Goal: Task Accomplishment & Management: Manage account settings

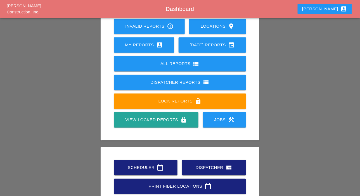
scroll to position [78, 0]
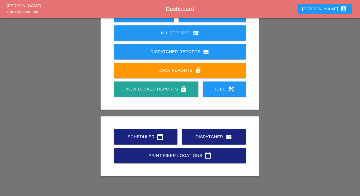
click at [139, 138] on div "Scheduler calendar_today" at bounding box center [146, 137] width 46 height 7
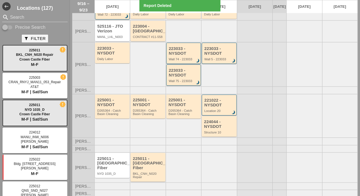
scroll to position [82, 0]
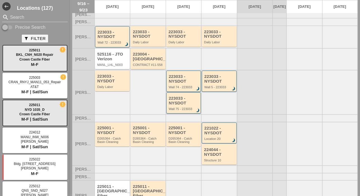
click at [10, 24] on input "Precise Search" at bounding box center [7, 27] width 11 height 7
checkbox input "true"
click at [12, 19] on input "Search" at bounding box center [35, 17] width 50 height 9
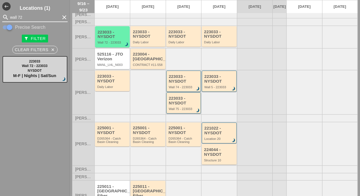
type input "wall 72"
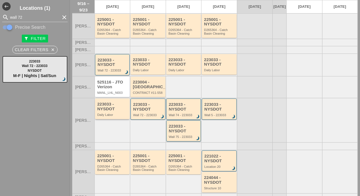
scroll to position [110, 0]
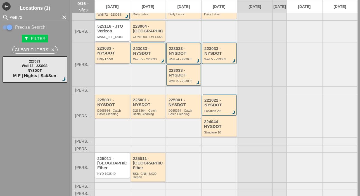
click at [109, 61] on div "Daily Labor" at bounding box center [112, 58] width 31 height 3
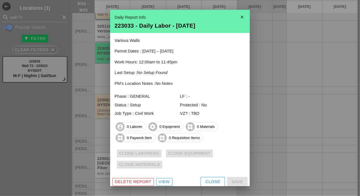
click at [208, 181] on div "Close" at bounding box center [213, 182] width 15 height 6
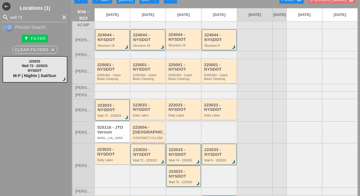
scroll to position [0, 0]
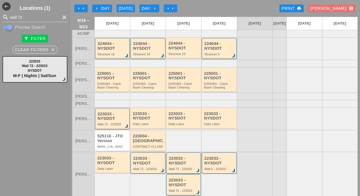
click at [96, 7] on icon "arrow_left" at bounding box center [97, 8] width 4 height 4
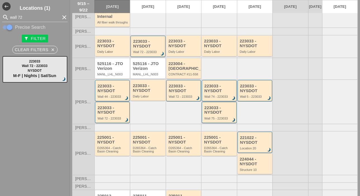
scroll to position [112, 0]
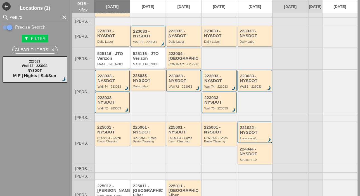
click at [113, 88] on div "Wall 44 - 223033" at bounding box center [113, 86] width 30 height 3
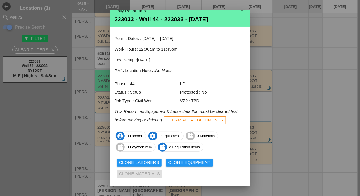
scroll to position [7, 0]
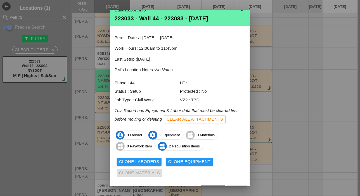
click at [138, 160] on div "Clone Laborers" at bounding box center [139, 162] width 40 height 6
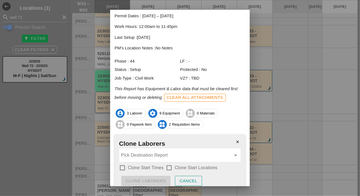
scroll to position [53, 0]
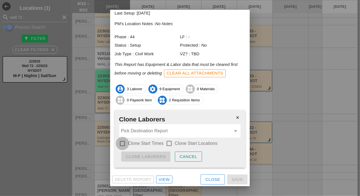
click at [122, 143] on div at bounding box center [123, 144] width 10 height 10
checkbox input "true"
click at [170, 142] on div at bounding box center [169, 144] width 10 height 10
checkbox input "true"
click at [166, 129] on input "Pick Destination Report" at bounding box center [176, 131] width 110 height 9
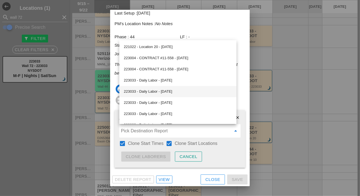
click at [157, 92] on div "223033 - Daily Labor - 09/16/2025" at bounding box center [178, 91] width 108 height 7
type input "223033 - Daily Labor - 09/16/2025"
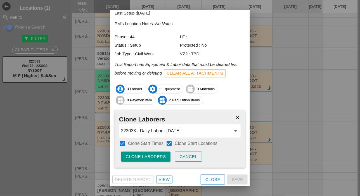
click at [145, 154] on div "Clone Laborers" at bounding box center [146, 157] width 40 height 6
click at [145, 154] on div "Are you sure?" at bounding box center [144, 157] width 36 height 6
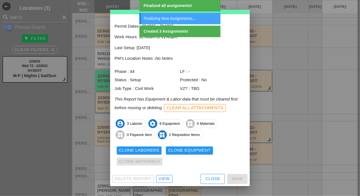
scroll to position [18, 0]
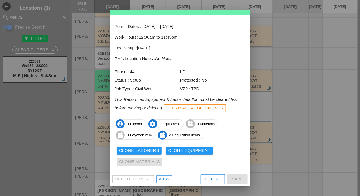
click at [190, 151] on div "Clone Equipment" at bounding box center [189, 151] width 43 height 6
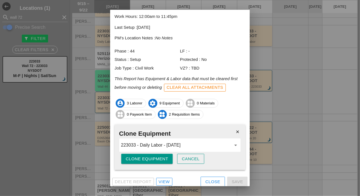
scroll to position [42, 0]
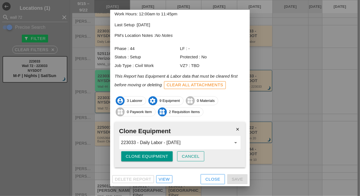
click at [155, 156] on div "Clone Equipment" at bounding box center [147, 157] width 43 height 6
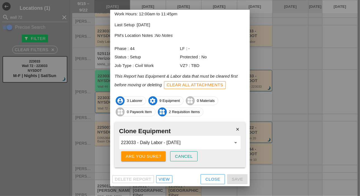
click at [155, 156] on div "Are you sure?" at bounding box center [144, 157] width 36 height 6
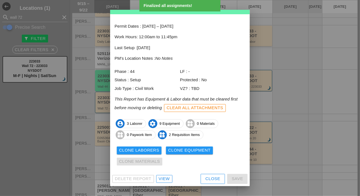
scroll to position [18, 0]
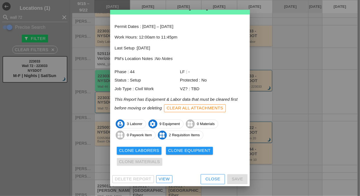
click at [214, 181] on div "Close" at bounding box center [213, 179] width 15 height 6
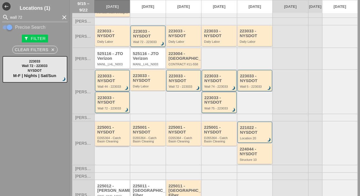
click at [109, 143] on div "D265364 - Catch Basin Cleaning" at bounding box center [112, 139] width 31 height 7
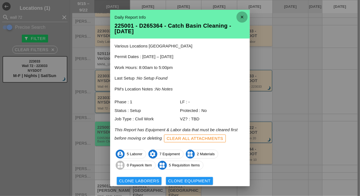
click at [238, 14] on icon "close" at bounding box center [242, 16] width 11 height 11
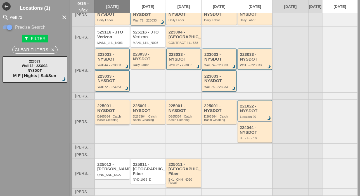
scroll to position [140, 0]
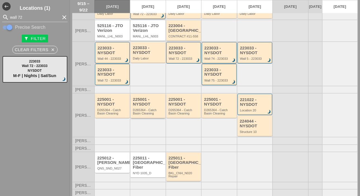
click at [147, 115] on div "D265364 - Catch Basin Cleaning" at bounding box center [148, 111] width 31 height 7
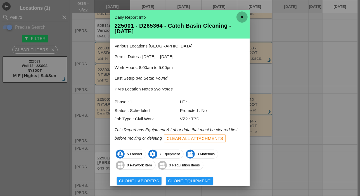
click at [237, 15] on icon "close" at bounding box center [242, 16] width 11 height 11
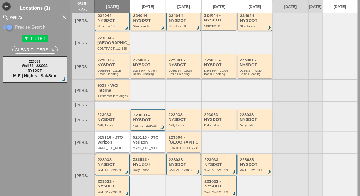
scroll to position [0, 0]
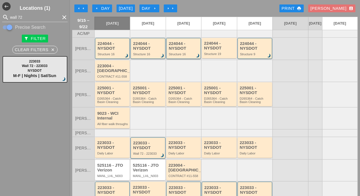
click at [174, 51] on div "224044 - NYSDOT" at bounding box center [184, 45] width 30 height 9
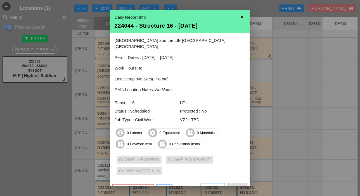
scroll to position [3, 0]
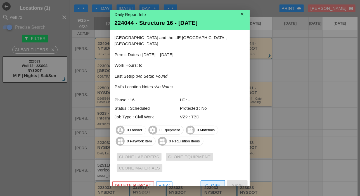
click at [206, 183] on div "Close" at bounding box center [213, 186] width 15 height 6
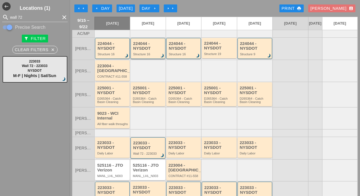
click at [148, 51] on div "224044 - NYSDOT" at bounding box center [148, 45] width 30 height 9
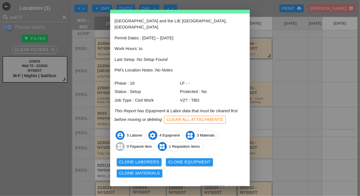
scroll to position [25, 0]
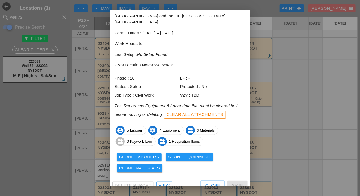
click at [151, 154] on div "Clone Laborers" at bounding box center [139, 157] width 40 height 6
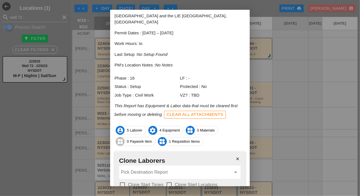
scroll to position [53, 0]
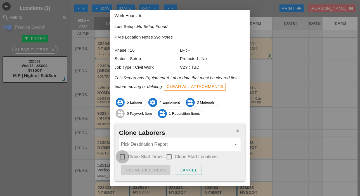
click at [122, 152] on div at bounding box center [123, 157] width 10 height 10
checkbox input "true"
click at [168, 152] on div at bounding box center [169, 157] width 10 height 10
checkbox input "true"
click at [159, 140] on input "Pick Destination Report" at bounding box center [176, 144] width 110 height 9
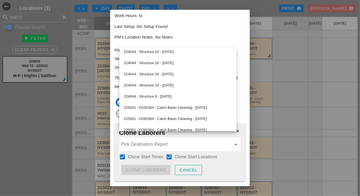
scroll to position [142, 0]
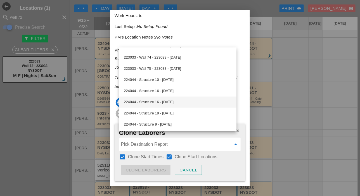
click at [174, 102] on div "224044 - Structure 16 - 09/17/2025" at bounding box center [178, 102] width 108 height 7
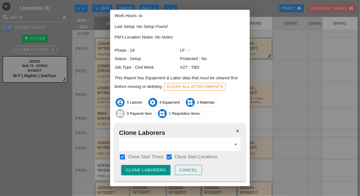
type input "224044 - Structure 16 - 09/17/2025"
click at [155, 167] on div "Clone Laborers" at bounding box center [146, 170] width 40 height 6
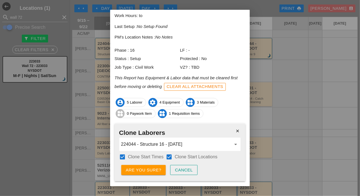
click at [154, 165] on button "Are you sure?" at bounding box center [143, 170] width 44 height 10
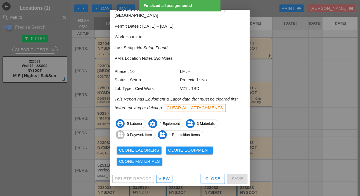
scroll to position [25, 0]
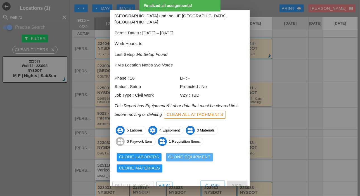
click at [179, 154] on div "Clone Equipment" at bounding box center [189, 157] width 43 height 6
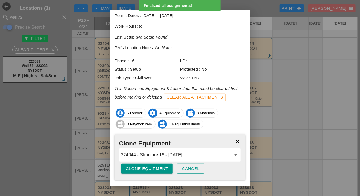
scroll to position [48, 0]
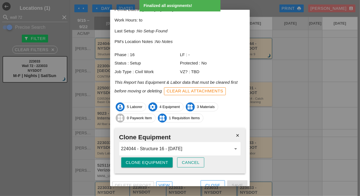
click at [159, 160] on div "Clone Equipment" at bounding box center [147, 163] width 43 height 6
click at [159, 160] on div "Are you sure?" at bounding box center [144, 163] width 36 height 6
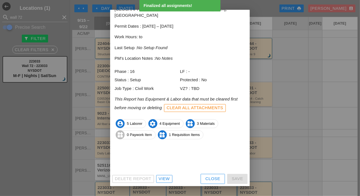
scroll to position [25, 0]
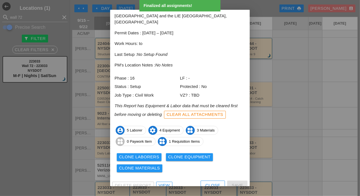
click at [154, 165] on div "Clone Materials" at bounding box center [139, 168] width 41 height 6
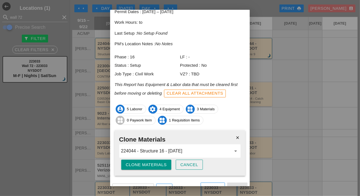
scroll to position [48, 0]
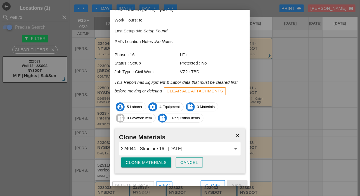
click at [156, 160] on div "Clone Materials" at bounding box center [146, 163] width 41 height 6
click at [156, 160] on div "Are you sure?" at bounding box center [144, 163] width 36 height 6
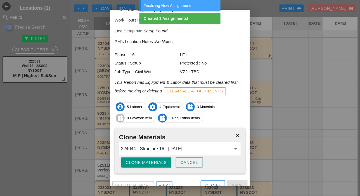
click at [206, 183] on div "Close" at bounding box center [213, 186] width 15 height 6
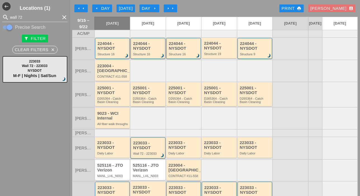
click at [148, 104] on div "D265364 - Catch Basin Cleaning" at bounding box center [148, 100] width 31 height 7
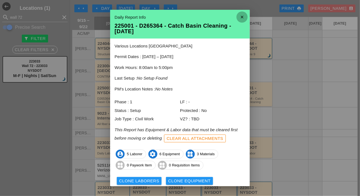
click at [242, 17] on icon "close" at bounding box center [242, 16] width 11 height 11
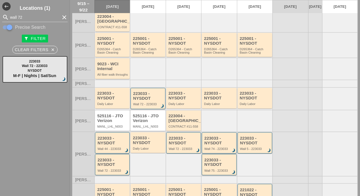
scroll to position [56, 0]
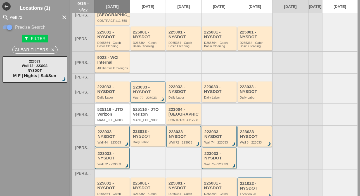
click at [180, 48] on div "D265364 - Catch Basin Cleaning" at bounding box center [184, 44] width 31 height 7
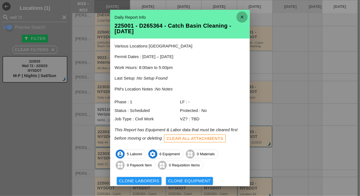
click at [237, 15] on icon "close" at bounding box center [242, 16] width 11 height 11
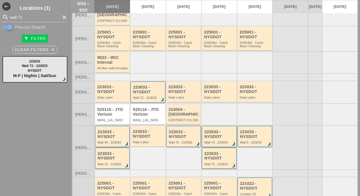
scroll to position [0, 0]
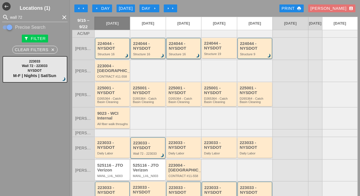
click at [187, 56] on div "224044 - NYSDOT Structure 16 brightness_3" at bounding box center [184, 48] width 30 height 15
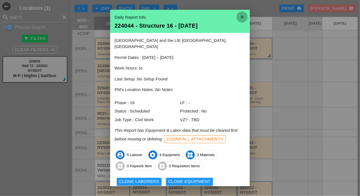
click at [239, 14] on icon "close" at bounding box center [242, 16] width 11 height 11
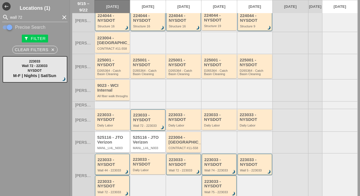
scroll to position [56, 0]
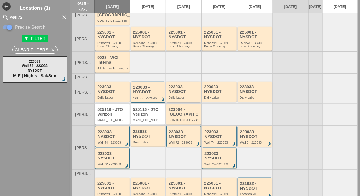
click at [186, 99] on div "Daily Labor" at bounding box center [184, 97] width 31 height 3
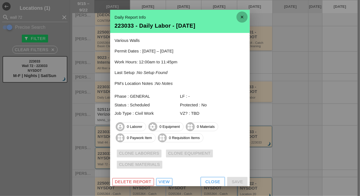
click at [237, 15] on icon "close" at bounding box center [242, 16] width 11 height 11
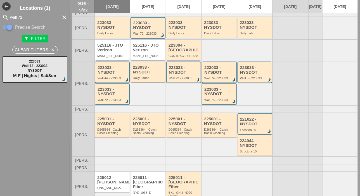
scroll to position [140, 0]
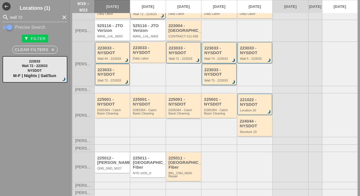
click at [183, 115] on div "D265364 - Catch Basin Cleaning" at bounding box center [184, 111] width 31 height 7
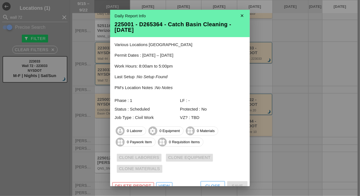
scroll to position [0, 0]
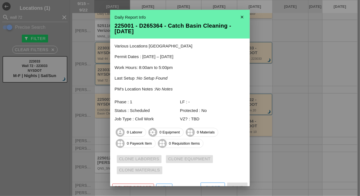
click at [239, 18] on icon "close" at bounding box center [242, 16] width 11 height 11
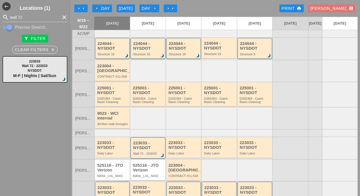
click at [150, 8] on div "Day arrow_right" at bounding box center [149, 8] width 15 height 6
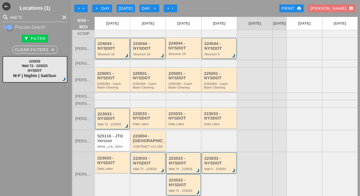
click at [108, 51] on div "224044 - NYSDOT" at bounding box center [113, 45] width 30 height 9
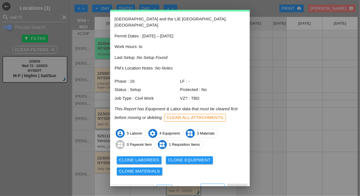
scroll to position [25, 0]
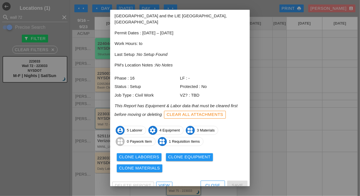
click at [160, 183] on div "View" at bounding box center [164, 186] width 11 height 6
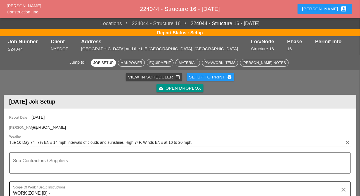
scroll to position [140, 0]
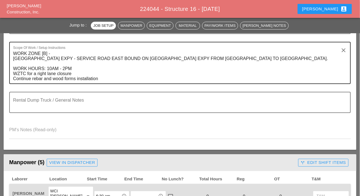
drag, startPoint x: 21, startPoint y: 71, endPoint x: 85, endPoint y: 81, distance: 64.5
click at [85, 81] on div "Scope Of Work / Setup Instructions WORK ZONE [B] - LONG ISLAND EXPY - SERVICE R…" at bounding box center [180, 63] width 342 height 42
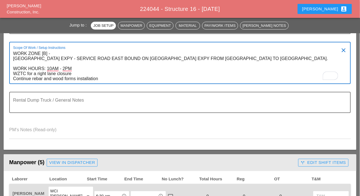
drag, startPoint x: 23, startPoint y: 55, endPoint x: 73, endPoint y: 78, distance: 55.2
click at [73, 78] on div "Scope Of Work / Setup Instructions WORK ZONE [B] - LONG ISLAND EXPY - SERVICE R…" at bounding box center [180, 63] width 342 height 42
drag, startPoint x: 14, startPoint y: 51, endPoint x: 52, endPoint y: 57, distance: 38.7
click at [52, 57] on div "Scope Of Work / Setup Instructions WORK ZONE [B] - LONG ISLAND EXPY - SERVICE R…" at bounding box center [180, 63] width 342 height 42
drag, startPoint x: 15, startPoint y: 54, endPoint x: 98, endPoint y: 81, distance: 87.7
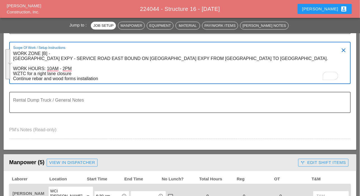
click at [98, 81] on textarea "WORK ZONE [B] - LONG ISLAND EXPY - SERVICE ROAD EAST BOUND ON QUEENS MIDTOWN EX…" at bounding box center [177, 66] width 329 height 34
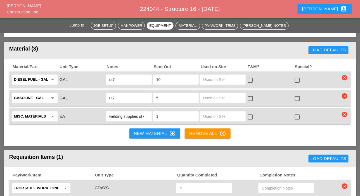
scroll to position [559, 0]
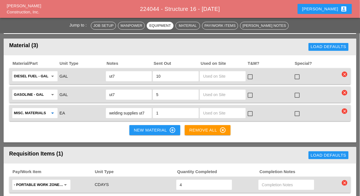
click at [39, 114] on input "Misc. Materials" at bounding box center [31, 113] width 34 height 9
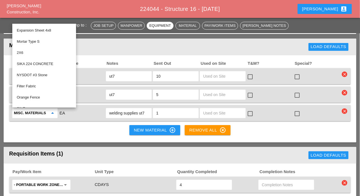
click at [92, 113] on div "EA" at bounding box center [82, 114] width 46 height 8
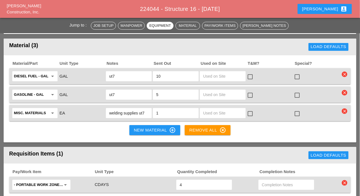
drag, startPoint x: 145, startPoint y: 112, endPoint x: 109, endPoint y: 112, distance: 36.1
click at [109, 112] on div "welding supplies ut7" at bounding box center [129, 113] width 46 height 10
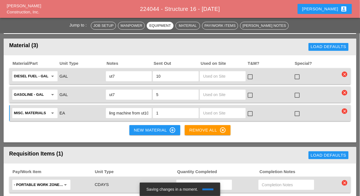
scroll to position [0, 10]
type input "Bending machine from ut10"
click at [149, 128] on div "New Material control_point" at bounding box center [155, 130] width 42 height 7
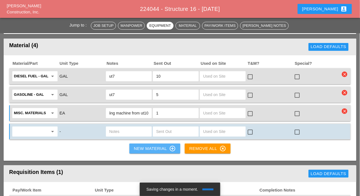
scroll to position [0, 0]
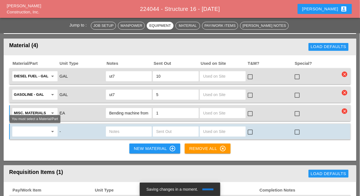
click at [31, 128] on input "text" at bounding box center [31, 131] width 34 height 9
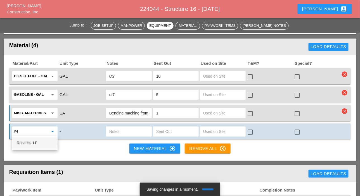
click at [36, 141] on div "Rebar #4 - LF" at bounding box center [35, 143] width 36 height 7
type input "Rebar #4 - LF"
click at [161, 133] on input "text" at bounding box center [175, 131] width 39 height 9
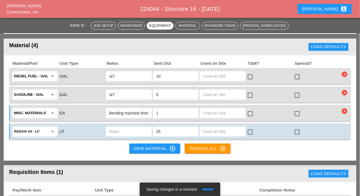
type input "25"
click at [129, 127] on input "text" at bounding box center [128, 131] width 39 height 9
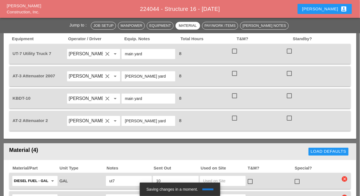
scroll to position [447, 0]
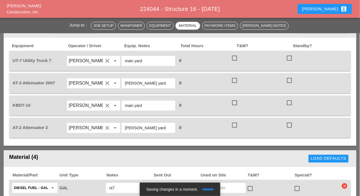
type input "20 lf long on kbdt10"
click at [332, 8] on div "Luca account_box" at bounding box center [324, 9] width 45 height 7
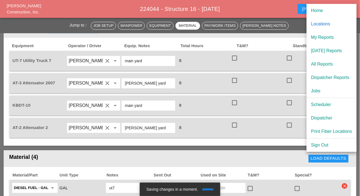
drag, startPoint x: 321, startPoint y: 105, endPoint x: 226, endPoint y: 18, distance: 129.2
click at [321, 105] on div "Scheduler" at bounding box center [331, 105] width 41 height 7
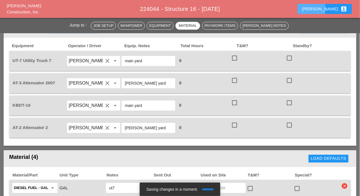
click at [332, 8] on div "Luca account_box" at bounding box center [324, 9] width 45 height 7
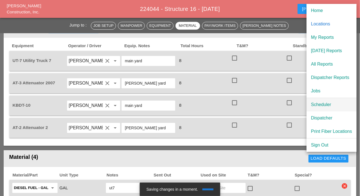
click at [327, 105] on div "Scheduler" at bounding box center [331, 105] width 41 height 7
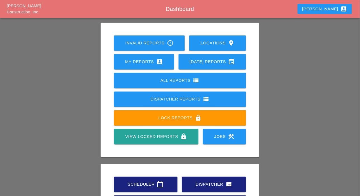
scroll to position [56, 0]
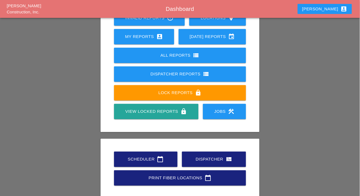
click at [195, 162] on div "Dispatcher view_quilt" at bounding box center [214, 159] width 46 height 7
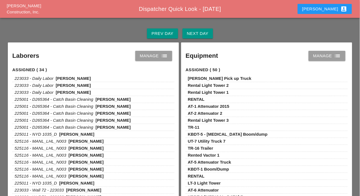
click at [155, 57] on div "Manage list" at bounding box center [154, 56] width 28 height 7
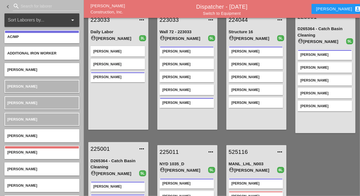
scroll to position [28, 0]
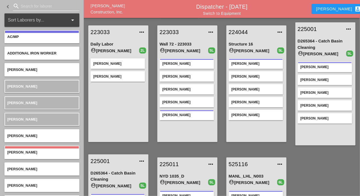
click at [23, 4] on input "Search for laborer" at bounding box center [46, 6] width 51 height 9
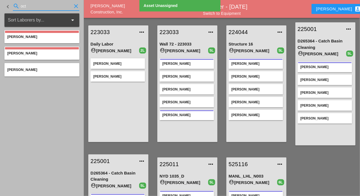
type input "oct"
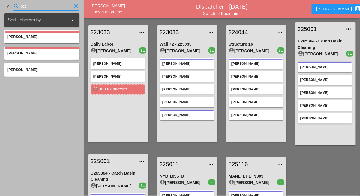
drag, startPoint x: 34, startPoint y: 4, endPoint x: 10, endPoint y: 3, distance: 23.8
click at [10, 3] on div "keyboard_arrow_left search oct clear" at bounding box center [41, 6] width 75 height 19
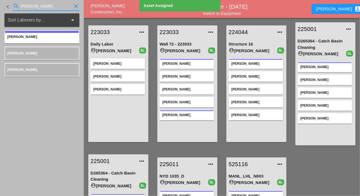
type input "luca"
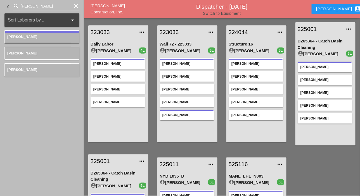
click at [233, 15] on link "Switch to Equipment" at bounding box center [222, 13] width 38 height 4
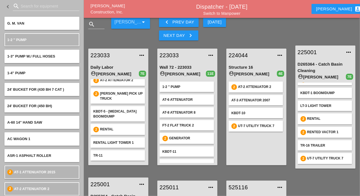
scroll to position [28, 0]
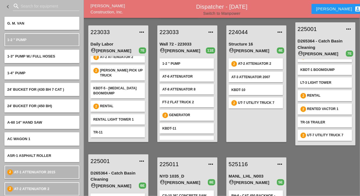
click at [225, 12] on link "Switch to Manpower" at bounding box center [221, 13] width 37 height 4
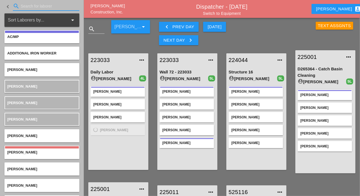
click at [29, 6] on input "Search for laborer" at bounding box center [46, 6] width 51 height 9
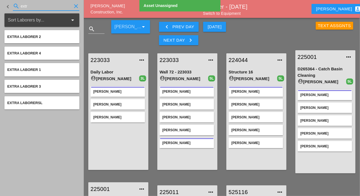
type input "extr"
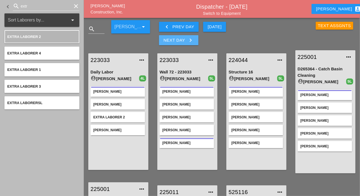
click at [184, 41] on div "Next Day keyboard_arrow_right" at bounding box center [179, 40] width 30 height 7
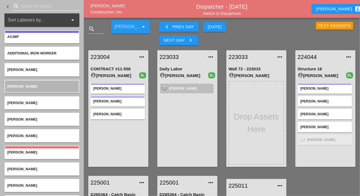
click at [31, 6] on input "Search for laborer" at bounding box center [46, 6] width 51 height 9
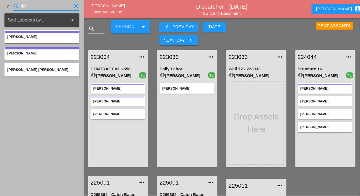
type input "ricc"
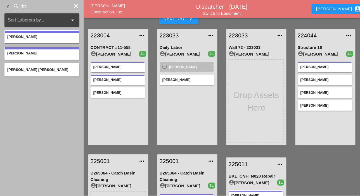
scroll to position [28, 0]
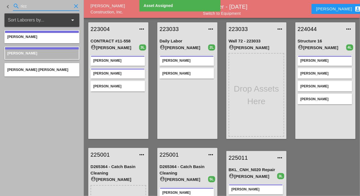
drag, startPoint x: 34, startPoint y: 8, endPoint x: 18, endPoint y: 5, distance: 16.3
click at [18, 5] on div "search ricc clear" at bounding box center [46, 6] width 67 height 9
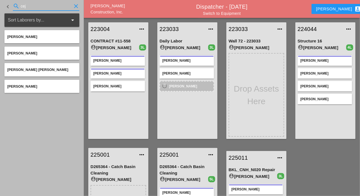
drag, startPoint x: 26, startPoint y: 3, endPoint x: 17, endPoint y: 3, distance: 9.0
click at [17, 3] on div "search cej clear" at bounding box center [46, 6] width 67 height 9
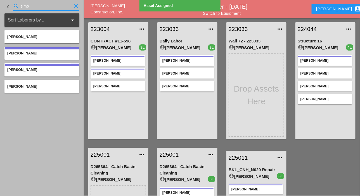
type input "simo"
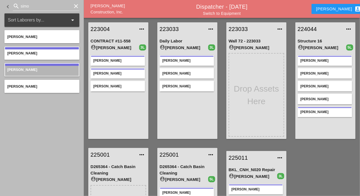
scroll to position [0, 0]
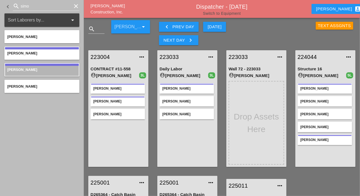
click at [212, 12] on link "Switch to Equipment" at bounding box center [222, 13] width 38 height 4
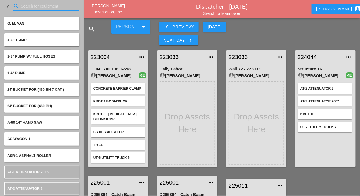
click at [36, 6] on input "Search for equipment" at bounding box center [46, 6] width 51 height 9
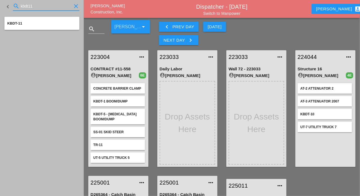
type input "kbdt11"
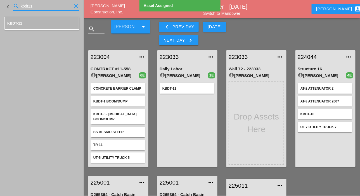
drag, startPoint x: 35, startPoint y: 5, endPoint x: 19, endPoint y: 3, distance: 16.6
click at [19, 2] on div "search kbdt11 clear" at bounding box center [46, 6] width 67 height 9
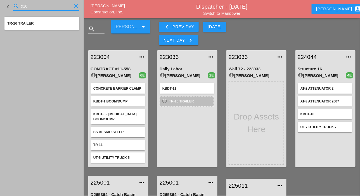
drag, startPoint x: 26, startPoint y: 5, endPoint x: 18, endPoint y: 4, distance: 7.9
click at [19, 4] on div "search tr16 clear" at bounding box center [46, 6] width 67 height 9
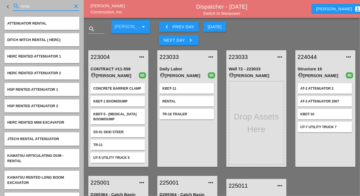
drag, startPoint x: 32, startPoint y: 6, endPoint x: 17, endPoint y: 4, distance: 15.2
click at [17, 4] on div "search renta clear" at bounding box center [46, 6] width 67 height 9
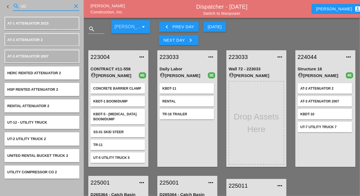
type input "ut2"
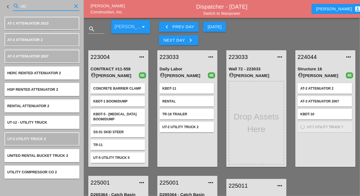
drag, startPoint x: 28, startPoint y: 6, endPoint x: 18, endPoint y: 5, distance: 9.3
click at [18, 5] on div "search ut2 clear" at bounding box center [46, 6] width 67 height 9
click at [29, 6] on input "ut2" at bounding box center [46, 6] width 51 height 9
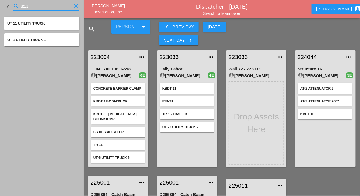
type input "ut11"
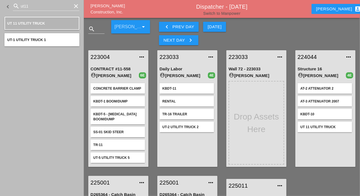
click at [205, 12] on link "Switch to Manpower" at bounding box center [221, 13] width 37 height 4
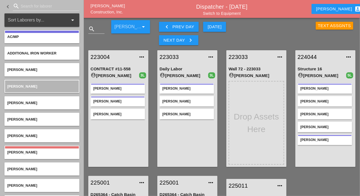
click at [171, 28] on div "keyboard_arrow_left Prev Day" at bounding box center [179, 26] width 31 height 7
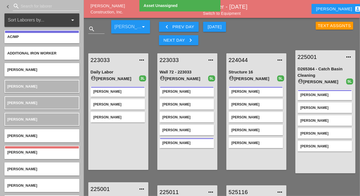
click at [29, 7] on input "Search for laborer" at bounding box center [46, 6] width 51 height 9
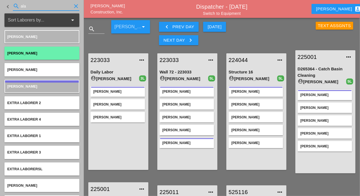
type input "ala"
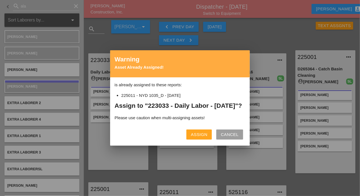
click at [194, 138] on div "Assign" at bounding box center [199, 135] width 16 height 6
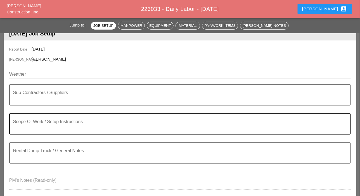
scroll to position [84, 0]
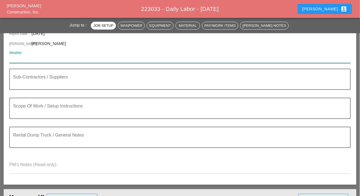
paste input "Tonight Night 65° 19% ENE 15 mph Partly cloudy skies this evening will become o…"
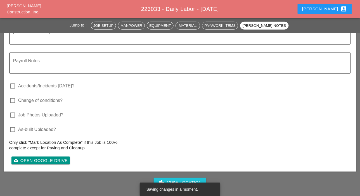
scroll to position [671, 0]
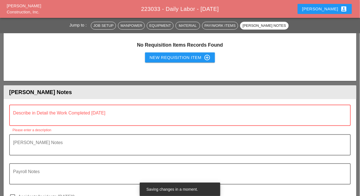
type input "Tonight Night 65° 19% ENE 15 mph Partly cloudy skies this evening will become o…"
click at [34, 118] on textarea "Describe in Detail the Work Completed Today" at bounding box center [177, 118] width 329 height 13
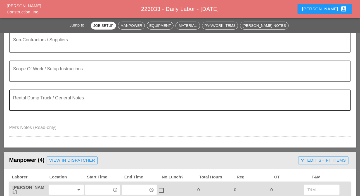
scroll to position [140, 0]
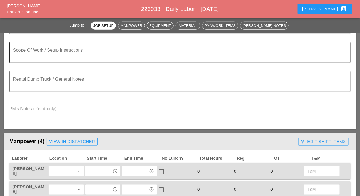
type textarea "fill out"
click at [36, 56] on textarea "Scope Of Work / Setup Instructions" at bounding box center [177, 55] width 329 height 13
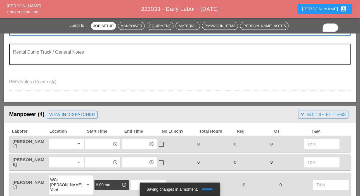
scroll to position [224, 0]
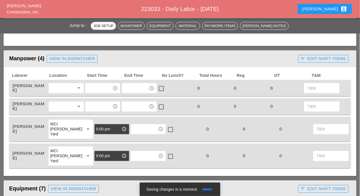
type textarea "WZTC Install Win Plates"
click at [57, 87] on div at bounding box center [62, 88] width 24 height 9
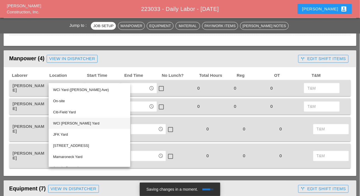
click at [61, 122] on div "WCI Bruckner Yard" at bounding box center [89, 123] width 73 height 7
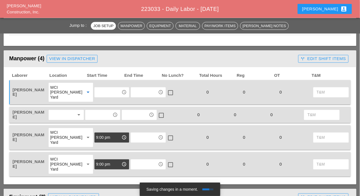
click at [62, 113] on div at bounding box center [62, 115] width 24 height 9
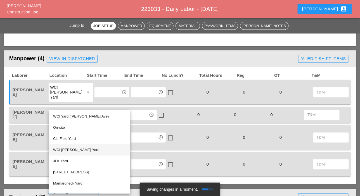
drag, startPoint x: 62, startPoint y: 149, endPoint x: 66, endPoint y: 131, distance: 18.5
click at [62, 149] on div "WCI [PERSON_NAME] Yard" at bounding box center [89, 150] width 73 height 7
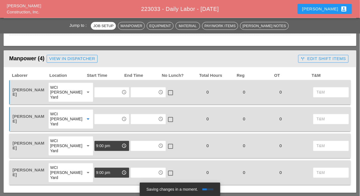
scroll to position [252, 0]
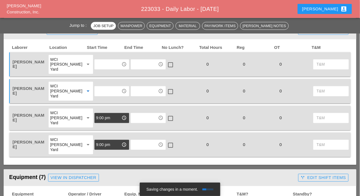
click at [58, 144] on div "WCI [PERSON_NAME] Yard" at bounding box center [65, 145] width 30 height 15
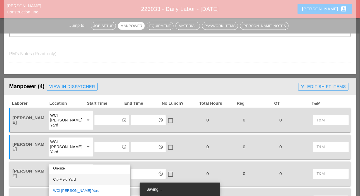
scroll to position [0, 0]
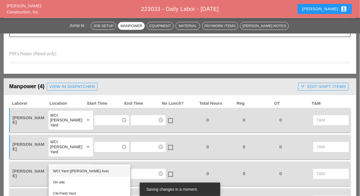
click at [65, 171] on div "WCI Yard ([PERSON_NAME] Ave)" at bounding box center [89, 171] width 73 height 7
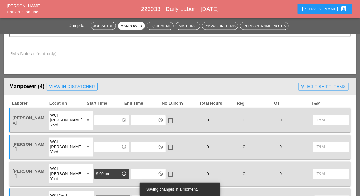
click at [96, 116] on input "text" at bounding box center [108, 120] width 24 height 9
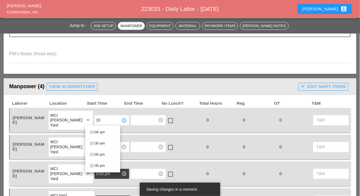
drag, startPoint x: 97, startPoint y: 154, endPoint x: 94, endPoint y: 154, distance: 3.2
click at [97, 154] on div "10 :00 pm" at bounding box center [103, 155] width 26 height 7
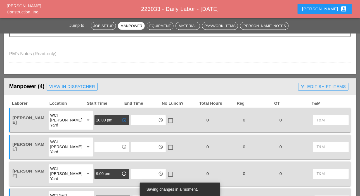
type input "10:00 pm"
click at [96, 149] on input "text" at bounding box center [108, 147] width 24 height 9
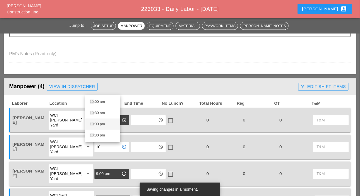
click at [101, 124] on div "10 :00 pm" at bounding box center [103, 124] width 26 height 7
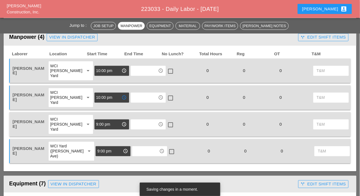
scroll to position [252, 0]
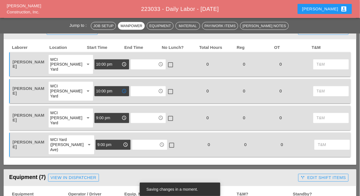
type input "10:00 pm"
click at [96, 116] on input "9:00 pm" at bounding box center [108, 118] width 24 height 9
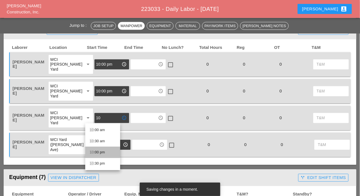
click at [95, 152] on div "10 :00 pm" at bounding box center [103, 152] width 26 height 7
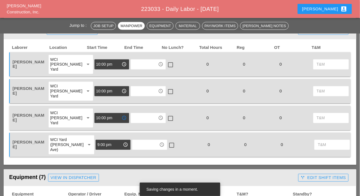
type input "10:00 pm"
click at [97, 146] on input "9:00 pm" at bounding box center [109, 145] width 24 height 9
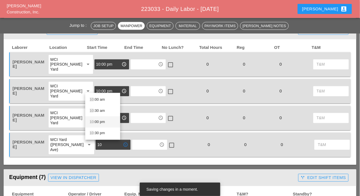
click at [96, 122] on div "10 :00 pm" at bounding box center [103, 122] width 26 height 7
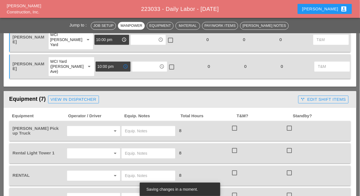
scroll to position [336, 0]
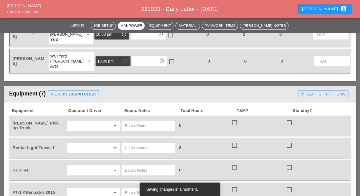
type input "10:00 pm"
click at [85, 124] on input "text" at bounding box center [86, 125] width 34 height 9
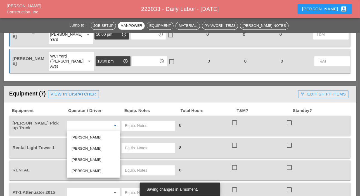
click at [85, 136] on div "[PERSON_NAME]" at bounding box center [94, 137] width 44 height 7
type input "[PERSON_NAME]"
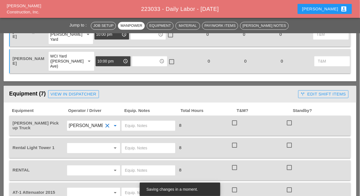
click at [83, 145] on input "text" at bounding box center [86, 148] width 34 height 9
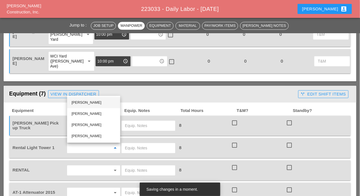
click at [85, 103] on div "[PERSON_NAME]" at bounding box center [94, 102] width 44 height 7
type input "[PERSON_NAME]"
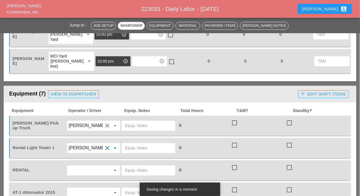
scroll to position [364, 0]
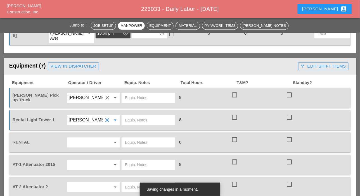
click at [126, 144] on input "text" at bounding box center [148, 142] width 47 height 9
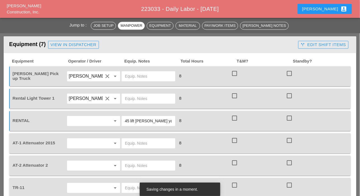
scroll to position [391, 0]
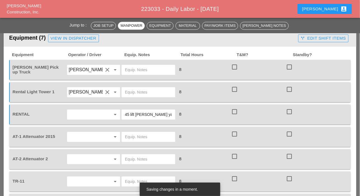
type input "45 lift [PERSON_NAME] yard"
click at [88, 137] on input "text" at bounding box center [86, 137] width 34 height 9
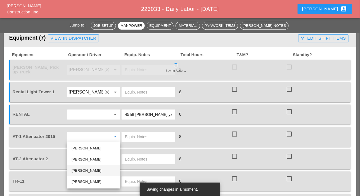
click at [81, 171] on div "[PERSON_NAME]" at bounding box center [94, 170] width 44 height 7
type input "[PERSON_NAME]"
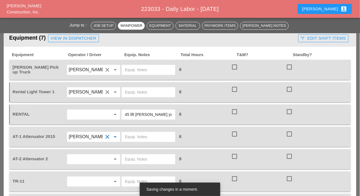
click at [79, 157] on input "text" at bounding box center [86, 159] width 34 height 9
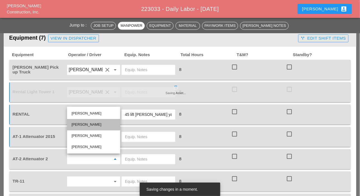
click at [82, 123] on div "Octavio Grosso" at bounding box center [94, 124] width 44 height 7
type input "Octavio Grosso"
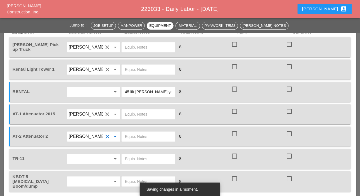
scroll to position [419, 0]
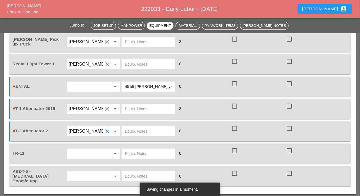
click at [80, 155] on input "text" at bounding box center [86, 153] width 34 height 9
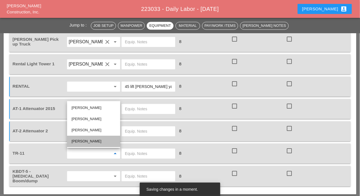
click at [81, 140] on div "Freddie Rodas Torres" at bounding box center [94, 141] width 44 height 7
type input "Freddie Rodas Torres"
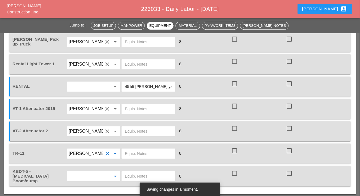
click at [81, 179] on input "text" at bounding box center [86, 176] width 34 height 9
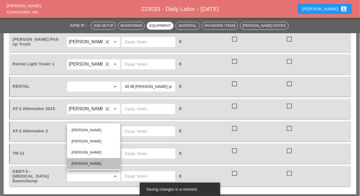
click at [80, 164] on div "Freddie Rodas Torres" at bounding box center [94, 164] width 44 height 7
type input "Freddie Rodas Torres"
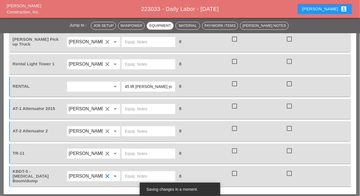
click at [128, 174] on input "text" at bounding box center [148, 176] width 47 height 9
drag, startPoint x: 145, startPoint y: 175, endPoint x: 120, endPoint y: 174, distance: 24.9
click at [120, 174] on div "KBDT-5 - Knuckle Boom/dump Freddie Rodas Torres clear arrow_drop_down main yard…" at bounding box center [175, 176] width 329 height 16
type input "main yard"
click at [131, 150] on input "text" at bounding box center [148, 153] width 47 height 9
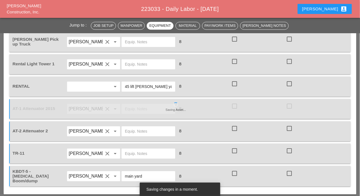
paste input "main yard"
type input "main yard"
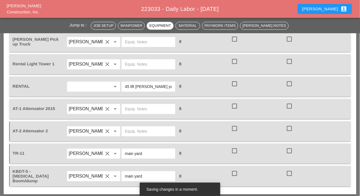
click at [136, 127] on input "text" at bounding box center [148, 131] width 47 height 9
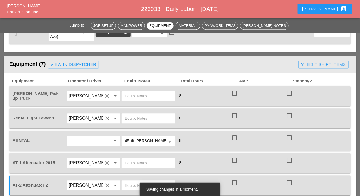
scroll to position [364, 0]
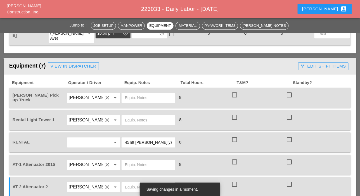
drag, startPoint x: 154, startPoint y: 141, endPoint x: 136, endPoint y: 140, distance: 18.5
click at [136, 140] on input "45 lift Bruckner yard" at bounding box center [148, 142] width 47 height 9
click at [130, 120] on input "text" at bounding box center [148, 120] width 47 height 9
paste input "Bruckner yard"
type input "Bruckner yard"
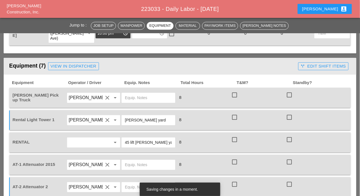
click at [137, 95] on input "text" at bounding box center [148, 97] width 47 height 9
paste input "Bruckner yard"
type input "Bruckner yard"
drag, startPoint x: 150, startPoint y: 98, endPoint x: 124, endPoint y: 98, distance: 26.3
click at [124, 98] on div "Bruckner yard" at bounding box center [149, 98] width 54 height 10
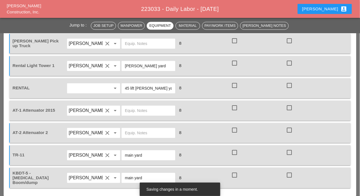
scroll to position [419, 0]
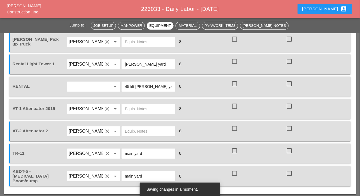
click at [138, 111] on input "text" at bounding box center [148, 109] width 47 height 9
paste input "Bruckner yard"
type input "Bruckner yard"
click at [137, 130] on input "text" at bounding box center [148, 131] width 47 height 9
paste input "Bruckner yard"
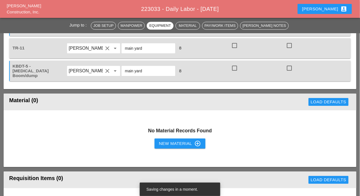
scroll to position [531, 0]
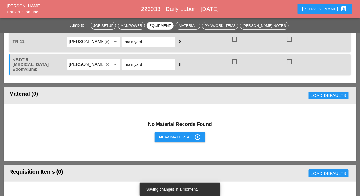
type input "Bruckner yard"
click at [168, 136] on div "New Material control_point" at bounding box center [180, 137] width 42 height 7
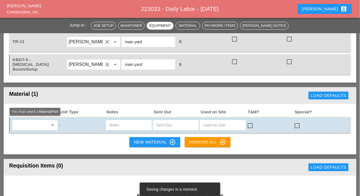
click at [34, 125] on input "text" at bounding box center [31, 125] width 34 height 9
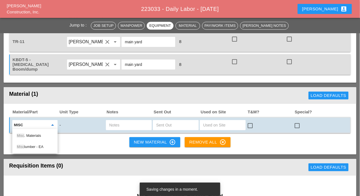
click at [36, 135] on div "Misc . Materials" at bounding box center [35, 136] width 36 height 7
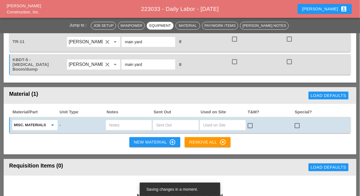
type input "Misc. Materials"
click at [115, 124] on input "text" at bounding box center [128, 125] width 39 height 9
type input "Win plates"
click at [138, 139] on div "New Material control_point" at bounding box center [155, 142] width 42 height 7
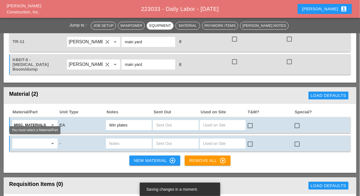
click at [30, 140] on input "text" at bounding box center [31, 143] width 34 height 9
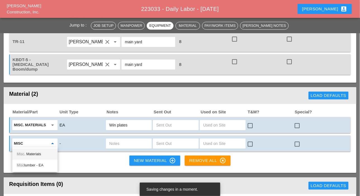
drag, startPoint x: 34, startPoint y: 153, endPoint x: 67, endPoint y: 143, distance: 34.9
click at [34, 153] on div "Misc . Materials" at bounding box center [35, 154] width 36 height 7
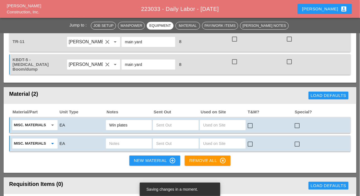
type input "Misc. Materials"
click at [110, 140] on input "text" at bounding box center [128, 143] width 39 height 9
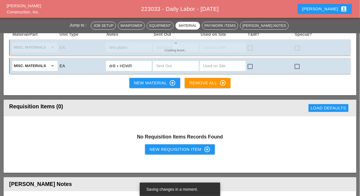
scroll to position [615, 0]
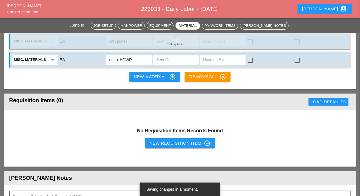
type input "drill + HDWR"
click at [162, 140] on div "New Requisition Item control_point" at bounding box center [180, 143] width 61 height 7
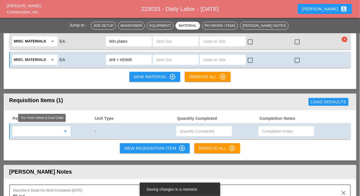
click at [24, 131] on input "text" at bounding box center [37, 131] width 47 height 9
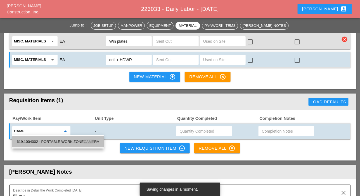
drag, startPoint x: 46, startPoint y: 139, endPoint x: 86, endPoint y: 135, distance: 40.2
click at [46, 139] on div "619.1004002 - PORTABLE WORK ZONE CAME RA" at bounding box center [58, 142] width 82 height 7
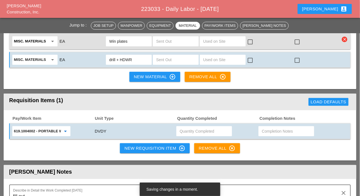
type input "619.1004002 - PORTABLE WORK ZONE CAMERA"
click at [185, 131] on input "text" at bounding box center [204, 131] width 49 height 9
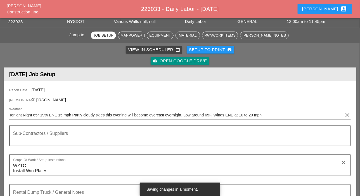
scroll to position [0, 0]
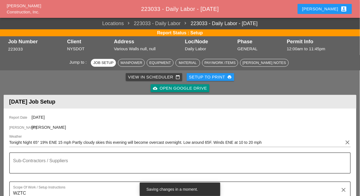
type input "4"
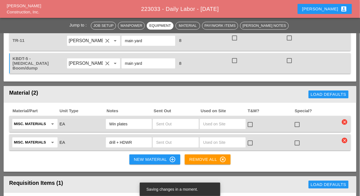
scroll to position [587, 0]
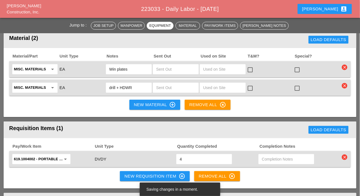
click at [142, 103] on div "New Material control_point" at bounding box center [155, 105] width 42 height 7
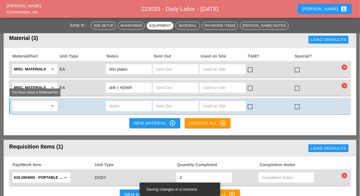
click at [34, 104] on input "text" at bounding box center [31, 106] width 34 height 9
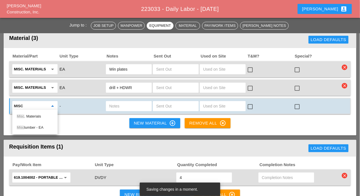
drag, startPoint x: 36, startPoint y: 115, endPoint x: 58, endPoint y: 110, distance: 22.8
click at [39, 115] on div "Misc . Materials" at bounding box center [35, 116] width 36 height 7
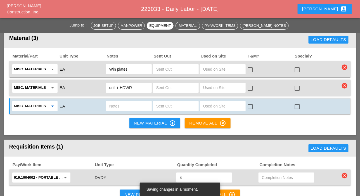
type input "Misc. Materials"
click at [109, 106] on div at bounding box center [129, 106] width 46 height 10
type input "12' step ladder kbdt5"
click at [162, 107] on input "text" at bounding box center [175, 106] width 39 height 9
type input "1"
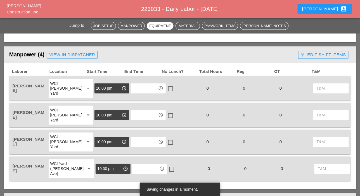
scroll to position [224, 0]
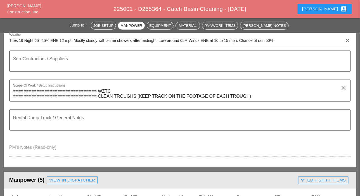
scroll to position [56, 0]
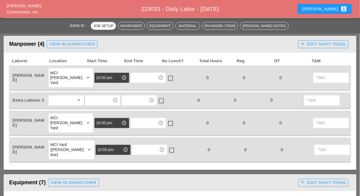
scroll to position [252, 0]
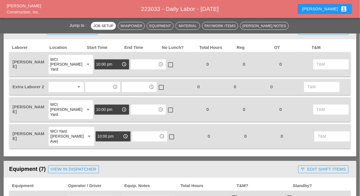
click at [55, 86] on div at bounding box center [62, 87] width 24 height 9
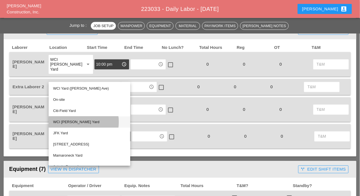
click at [69, 123] on div "WCI [PERSON_NAME] Yard" at bounding box center [89, 122] width 73 height 7
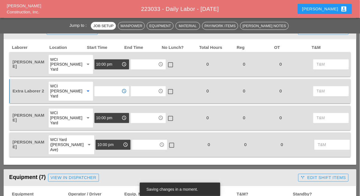
click at [97, 93] on input "text" at bounding box center [108, 91] width 24 height 9
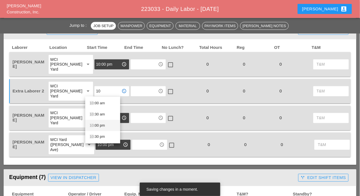
click at [95, 126] on div "10 :00 pm" at bounding box center [103, 125] width 26 height 7
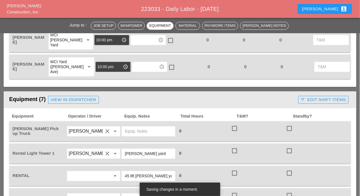
scroll to position [280, 0]
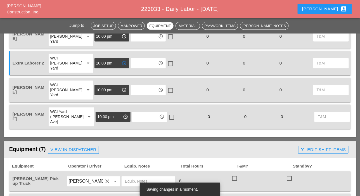
type input "10:00 pm"
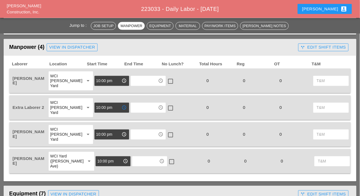
scroll to position [196, 0]
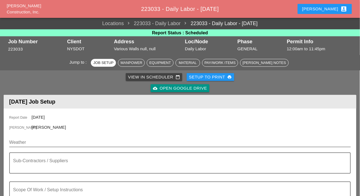
scroll to position [56, 0]
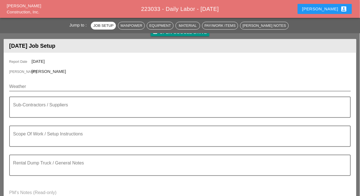
click at [41, 84] on input "Weather" at bounding box center [176, 86] width 334 height 9
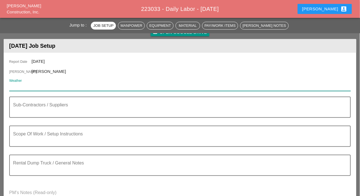
paste input "Wed 17 PM Rain 71° /67° 63%"
click at [33, 87] on input "Wed 17 PM Rain 71° /67° 63%" at bounding box center [176, 86] width 334 height 9
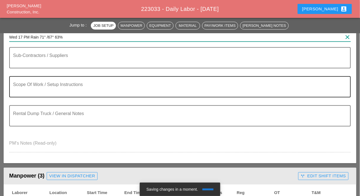
scroll to position [112, 0]
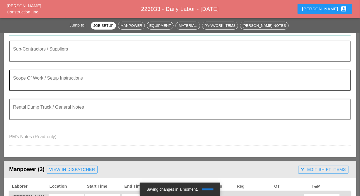
type input "Wed 17 PM Rain 71° /67° 63%"
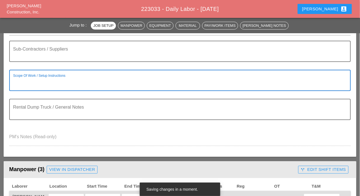
click at [31, 86] on textarea "Scope Of Work / Setup Instructions" at bounding box center [177, 83] width 329 height 13
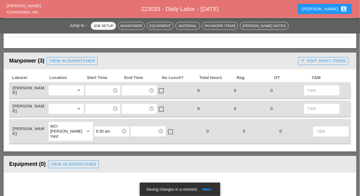
scroll to position [224, 0]
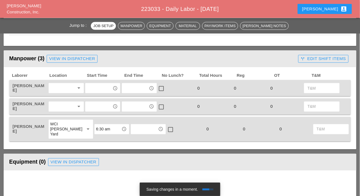
type textarea "WZTC Punch list work HHP/Masholu locations"
click at [54, 91] on div at bounding box center [62, 88] width 24 height 9
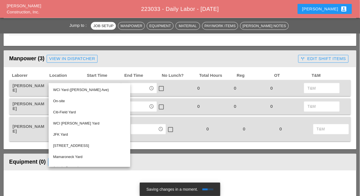
click at [66, 122] on div "WCI [PERSON_NAME] Yard" at bounding box center [89, 123] width 73 height 7
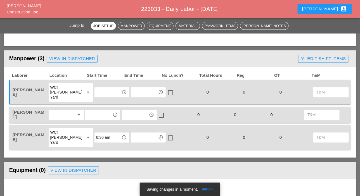
click at [56, 111] on div at bounding box center [62, 115] width 24 height 9
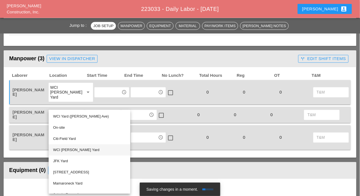
click at [64, 149] on div "WCI [PERSON_NAME] Yard" at bounding box center [89, 150] width 73 height 7
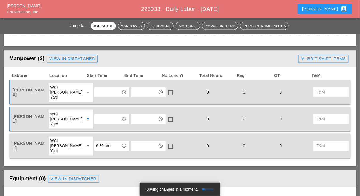
click at [63, 144] on div "WCI [PERSON_NAME] Yard" at bounding box center [65, 146] width 30 height 15
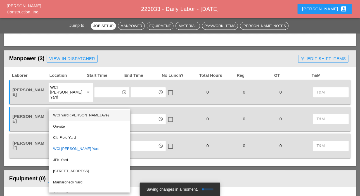
click at [68, 117] on div "WCI Yard ([PERSON_NAME] Ave)" at bounding box center [89, 115] width 73 height 7
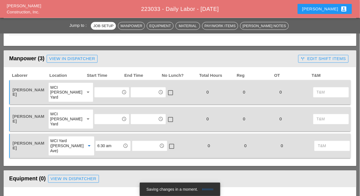
click at [97, 145] on input "6:30 am" at bounding box center [109, 146] width 24 height 9
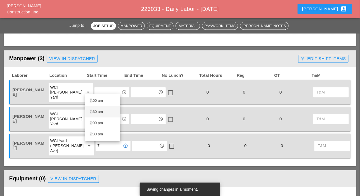
click at [94, 112] on div "7 :30 am" at bounding box center [103, 112] width 26 height 7
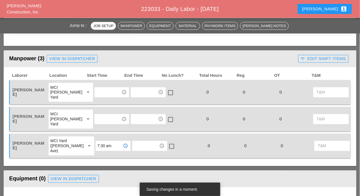
type input "7:30 am"
click at [96, 121] on input "text" at bounding box center [108, 119] width 24 height 9
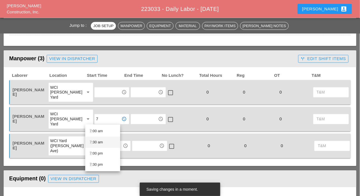
click at [92, 142] on div "7 :30 am" at bounding box center [103, 142] width 26 height 7
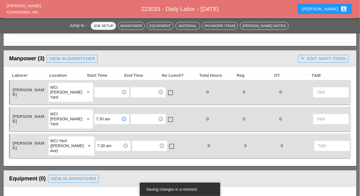
type input "7:30 am"
click at [96, 93] on input "text" at bounding box center [108, 92] width 24 height 9
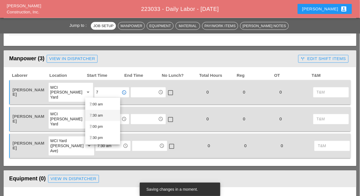
click at [92, 114] on div "7 :30 am" at bounding box center [103, 115] width 26 height 7
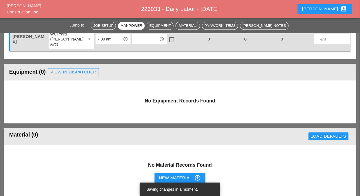
scroll to position [336, 0]
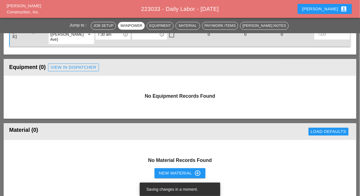
type input "7:30 am"
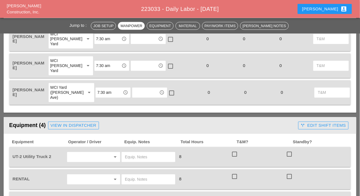
scroll to position [308, 0]
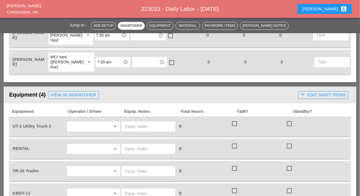
click at [82, 127] on input "text" at bounding box center [86, 126] width 34 height 9
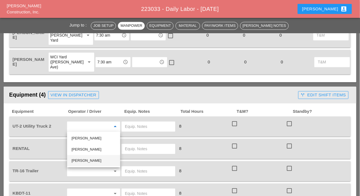
click at [81, 159] on div "[PERSON_NAME]" at bounding box center [94, 161] width 44 height 7
type input "[PERSON_NAME]"
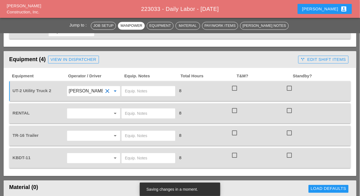
scroll to position [364, 0]
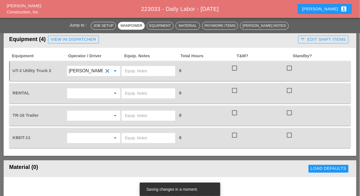
click at [129, 92] on input "text" at bounding box center [148, 93] width 47 height 9
type input "45 lift Bruckner yard"
click at [73, 91] on input "text" at bounding box center [86, 93] width 34 height 9
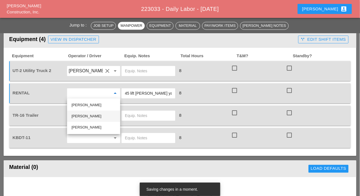
click at [77, 115] on div "Luis Ceja Rodriguez" at bounding box center [94, 116] width 44 height 7
type input "Luis Ceja Rodriguez"
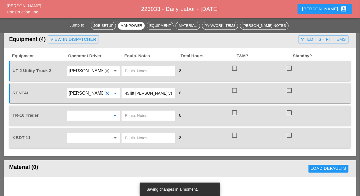
click at [77, 117] on input "text" at bounding box center [86, 115] width 34 height 9
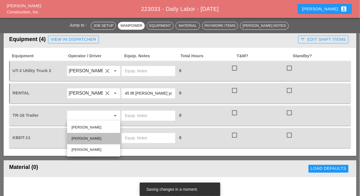
drag, startPoint x: 77, startPoint y: 136, endPoint x: 76, endPoint y: 141, distance: 5.6
click at [77, 136] on div "Luis Ceja Rodriguez" at bounding box center [94, 138] width 44 height 7
type input "Luis Ceja Rodriguez"
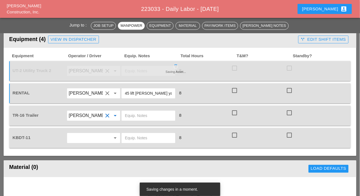
click at [76, 141] on input "text" at bounding box center [86, 138] width 34 height 9
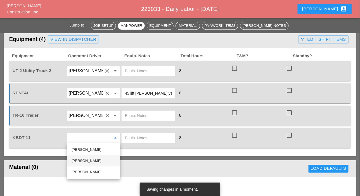
click at [75, 159] on div "Luis Ceja Rodriguez" at bounding box center [94, 161] width 44 height 7
type input "Luis Ceja Rodriguez"
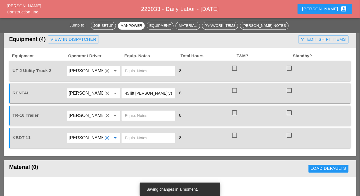
click at [131, 70] on input "text" at bounding box center [148, 71] width 47 height 9
drag, startPoint x: 143, startPoint y: 72, endPoint x: 134, endPoint y: 70, distance: 9.0
click at [134, 70] on input "main ayrd" at bounding box center [148, 71] width 47 height 9
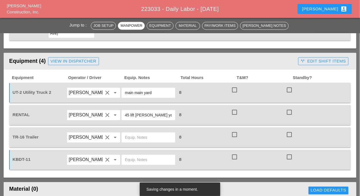
scroll to position [336, 0]
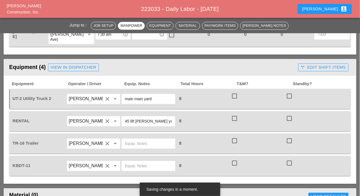
drag, startPoint x: 130, startPoint y: 98, endPoint x: 124, endPoint y: 98, distance: 6.4
click at [124, 98] on div "main main yard" at bounding box center [149, 99] width 54 height 10
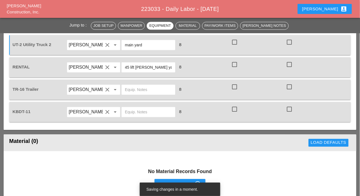
scroll to position [391, 0]
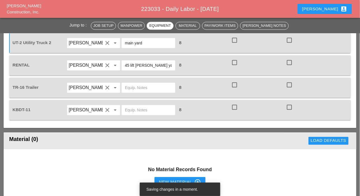
type input "main yard"
drag, startPoint x: 161, startPoint y: 64, endPoint x: 136, endPoint y: 65, distance: 24.9
click at [136, 65] on input "45 lift Bruckner yard" at bounding box center [148, 65] width 47 height 9
click at [138, 86] on input "text" at bounding box center [148, 87] width 47 height 9
paste input "Bruckner yard"
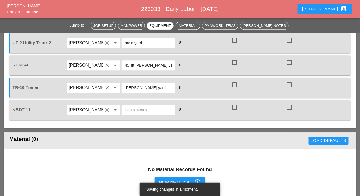
type input "Bruckner yard"
click at [134, 114] on input "text" at bounding box center [148, 110] width 47 height 9
paste input "Bruckner yard"
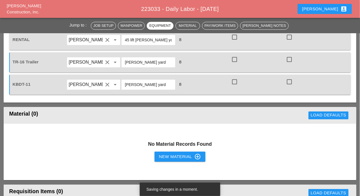
scroll to position [447, 0]
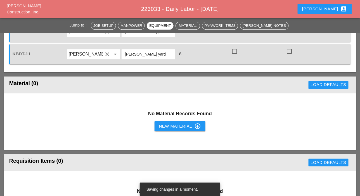
type input "Bruckner yard"
click at [166, 124] on div "New Material control_point" at bounding box center [180, 126] width 42 height 7
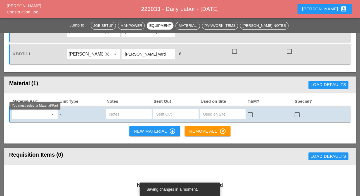
click at [36, 115] on input "text" at bounding box center [31, 114] width 34 height 9
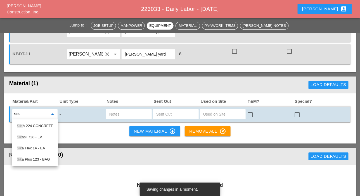
drag, startPoint x: 37, startPoint y: 137, endPoint x: 53, endPoint y: 134, distance: 16.5
click at [37, 137] on div "Sik asil 728 - EA" at bounding box center [35, 137] width 37 height 7
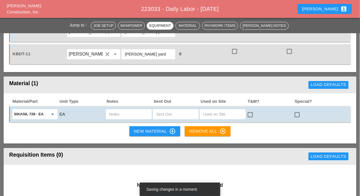
type input "Sikasil 728 - EA"
click at [112, 115] on input "text" at bounding box center [128, 114] width 39 height 9
type input "box"
click at [159, 114] on input "text" at bounding box center [175, 114] width 39 height 9
type input "1"
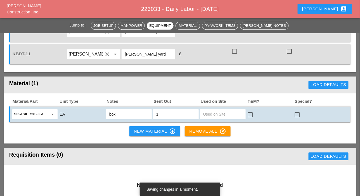
click at [148, 130] on div "New Material control_point" at bounding box center [155, 131] width 42 height 7
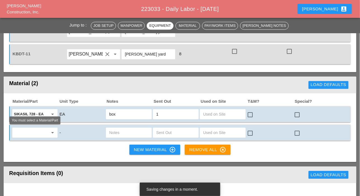
click at [36, 136] on input "text" at bounding box center [31, 132] width 34 height 9
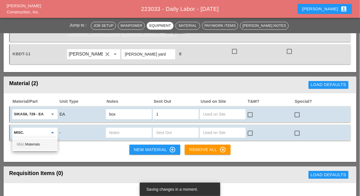
click at [35, 145] on div "Misc. Materials" at bounding box center [35, 144] width 36 height 7
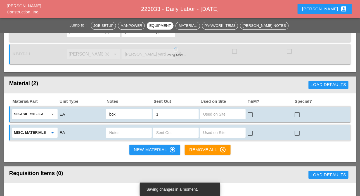
type input "Misc. Materials"
click at [110, 132] on input "text" at bounding box center [128, 132] width 39 height 9
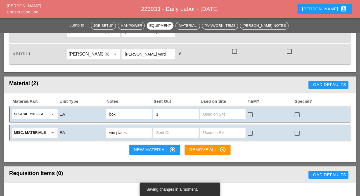
type input "win plates"
click at [146, 147] on div "New Material control_point" at bounding box center [155, 150] width 42 height 7
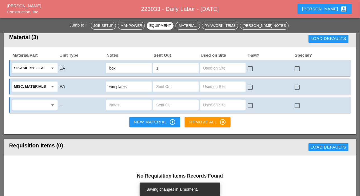
scroll to position [503, 0]
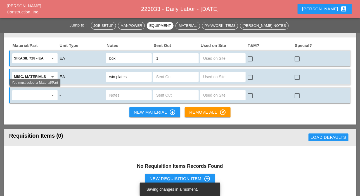
click at [31, 95] on input "text" at bounding box center [31, 95] width 34 height 9
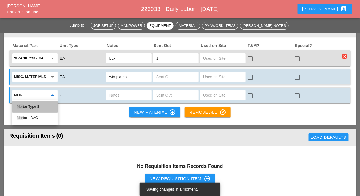
click at [34, 106] on div "Mor tar Type S" at bounding box center [35, 106] width 36 height 7
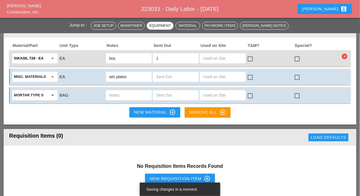
type input "Mortar Type S"
click at [162, 95] on input "text" at bounding box center [175, 95] width 39 height 9
type input "3"
click at [121, 96] on input "text" at bounding box center [128, 95] width 39 height 9
type input "ut2"
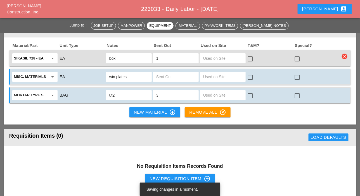
click at [137, 109] on div "New Material control_point" at bounding box center [155, 112] width 42 height 7
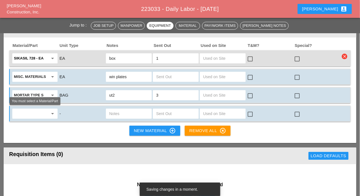
click at [34, 116] on input "text" at bounding box center [31, 113] width 34 height 9
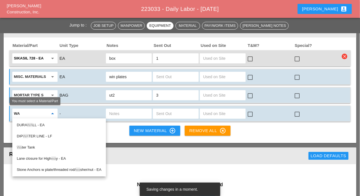
type input "w"
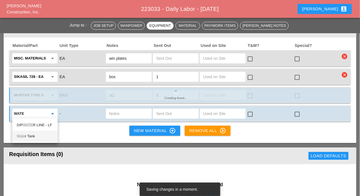
click at [29, 135] on div "Wate r Tank" at bounding box center [35, 136] width 36 height 7
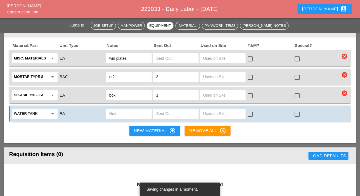
type input "Water Tank"
click at [109, 113] on input "text" at bounding box center [128, 113] width 39 height 9
click at [142, 129] on div "New Material control_point" at bounding box center [155, 131] width 42 height 7
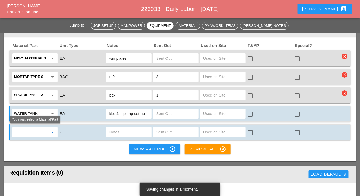
click at [37, 130] on input "text" at bounding box center [31, 132] width 34 height 9
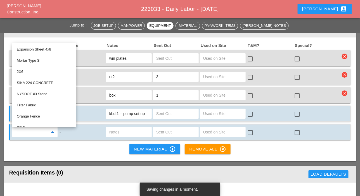
click at [147, 113] on input "kbdt1 + pump set up" at bounding box center [128, 113] width 39 height 9
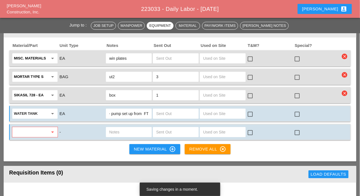
scroll to position [0, 16]
type input "kbdt1 + pump set up from FT2"
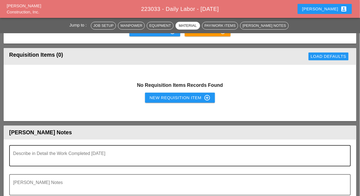
scroll to position [615, 0]
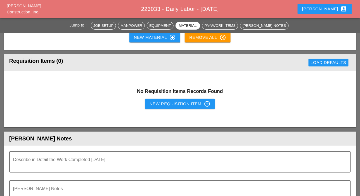
click at [155, 104] on div "New Requisition Item control_point" at bounding box center [180, 104] width 61 height 7
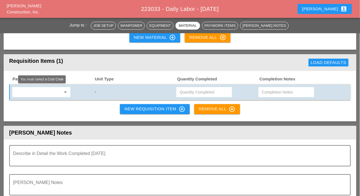
click at [31, 91] on input "text" at bounding box center [37, 92] width 47 height 9
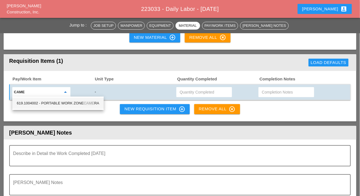
drag, startPoint x: 57, startPoint y: 103, endPoint x: 75, endPoint y: 100, distance: 17.8
click at [58, 103] on div "619.1004002 - PORTABLE WORK ZONE CAME RA" at bounding box center [58, 103] width 82 height 7
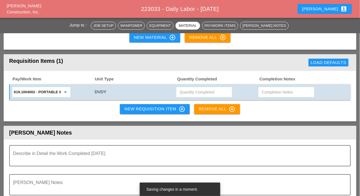
type input "619.1004002 - PORTABLE WORK ZONE CAMERA"
drag, startPoint x: 192, startPoint y: 91, endPoint x: 187, endPoint y: 92, distance: 5.0
click at [192, 91] on input "text" at bounding box center [204, 92] width 49 height 9
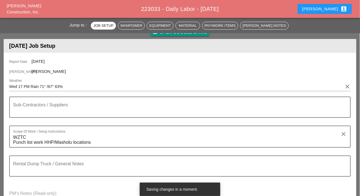
scroll to position [0, 0]
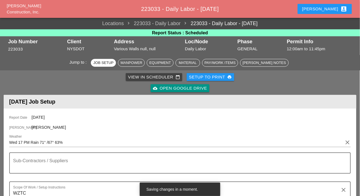
type input "4"
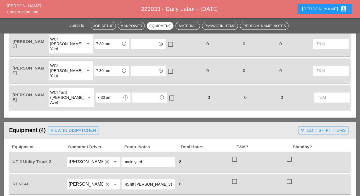
scroll to position [224, 0]
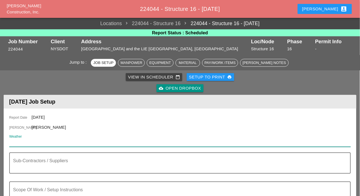
paste input "Wed 17 PM Rain 71° /67° 63%"
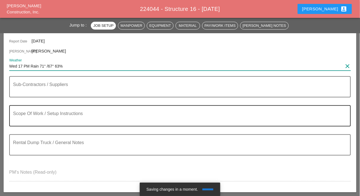
scroll to position [84, 0]
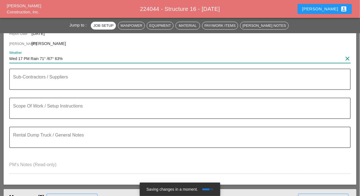
type input "Wed 17 PM Rain 71° /67° 63%"
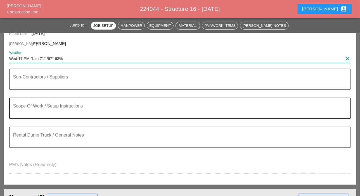
click at [30, 113] on textarea "Scope Of Work / Setup Instructions" at bounding box center [177, 111] width 329 height 13
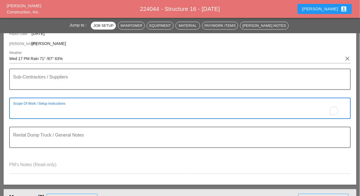
paste textarea "WORK ZONE [B] - [GEOGRAPHIC_DATA] EXPY - SERVICE ROAD EAST BOUND ON [GEOGRAPHIC…"
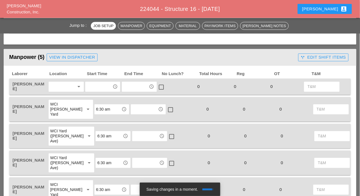
scroll to position [252, 0]
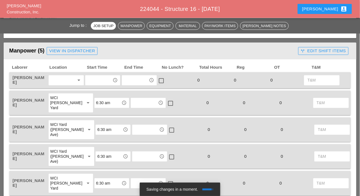
type textarea "WORK ZONE [B] - [GEOGRAPHIC_DATA] EXPY - SERVICE ROAD EAST BOUND ON [GEOGRAPHIC…"
click at [59, 79] on div at bounding box center [62, 80] width 24 height 9
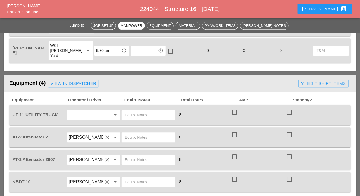
scroll to position [419, 0]
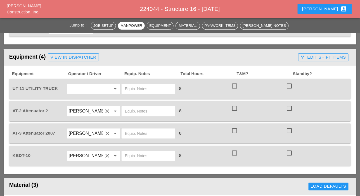
click at [76, 88] on input "text" at bounding box center [86, 88] width 34 height 9
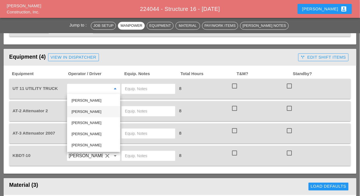
click at [83, 112] on div "[PERSON_NAME]" at bounding box center [94, 111] width 44 height 7
type input "[PERSON_NAME]"
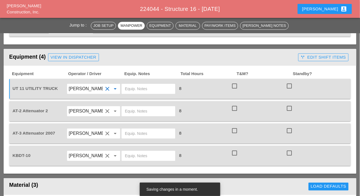
click at [128, 88] on input "text" at bounding box center [148, 88] width 47 height 9
type input "main yard"
click at [131, 107] on input "text" at bounding box center [148, 111] width 47 height 9
click at [129, 108] on input "B ruckner yard" at bounding box center [148, 111] width 47 height 9
drag, startPoint x: 131, startPoint y: 112, endPoint x: 129, endPoint y: 112, distance: 2.8
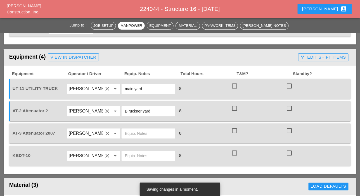
click at [129, 112] on input "B ruckner yard" at bounding box center [148, 111] width 47 height 9
click at [131, 110] on input "B ruckner yard" at bounding box center [148, 111] width 47 height 9
click at [129, 110] on input "B ruckner yard" at bounding box center [148, 111] width 47 height 9
drag, startPoint x: 144, startPoint y: 111, endPoint x: 122, endPoint y: 109, distance: 22.4
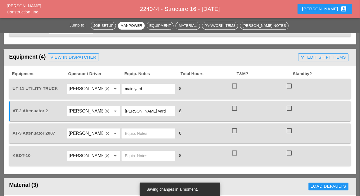
click at [122, 109] on div "Bruckner yard" at bounding box center [149, 111] width 54 height 10
type input "Bruckner yard"
click at [137, 133] on input "text" at bounding box center [148, 133] width 47 height 9
paste input "[PERSON_NAME] yard"
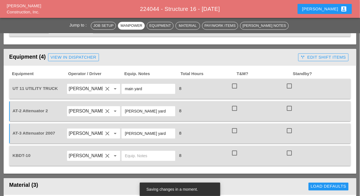
type input "[PERSON_NAME] yard"
click at [131, 156] on input "text" at bounding box center [148, 156] width 47 height 9
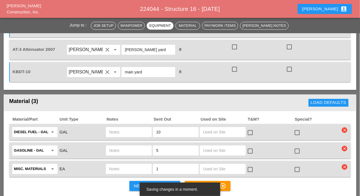
scroll to position [447, 0]
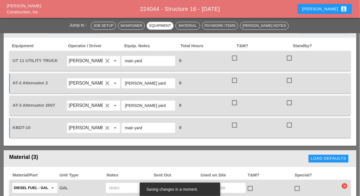
type input "main yard"
drag, startPoint x: 23, startPoint y: 60, endPoint x: 10, endPoint y: 59, distance: 13.2
click at [10, 59] on div "UT 11 UTILITY TRUCK Guido Padilla clear arrow_drop_down main yard 8 check_box_o…" at bounding box center [180, 61] width 342 height 20
copy span "UT 11"
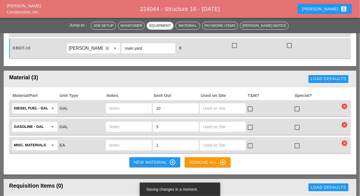
scroll to position [531, 0]
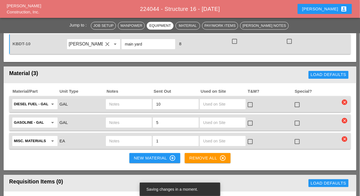
click at [113, 100] on input "text" at bounding box center [128, 104] width 39 height 9
paste input "UT 11"
type input "UT 11"
click at [114, 121] on input "text" at bounding box center [128, 122] width 39 height 9
paste input "UT 11"
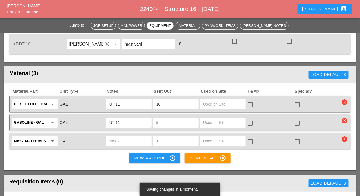
type input "UT 11"
click at [52, 140] on icon "arrow_drop_down" at bounding box center [52, 141] width 7 height 7
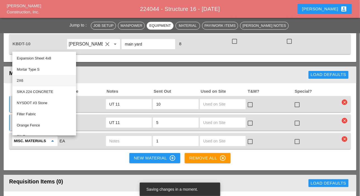
type input "3"
click at [151, 74] on div "Material (3)" at bounding box center [90, 74] width 163 height 11
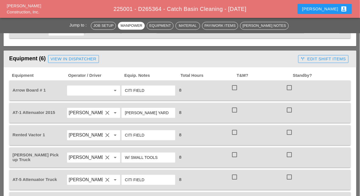
scroll to position [391, 0]
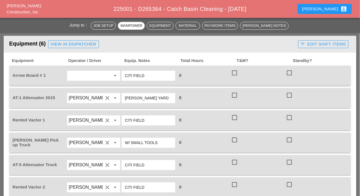
click at [82, 76] on input "text" at bounding box center [86, 75] width 34 height 9
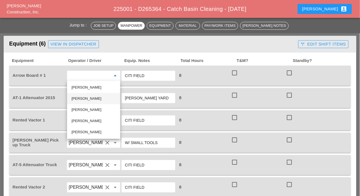
click at [84, 99] on div "[PERSON_NAME]" at bounding box center [94, 98] width 44 height 7
type input "[PERSON_NAME]"
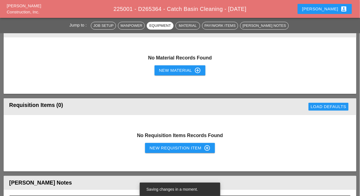
scroll to position [587, 0]
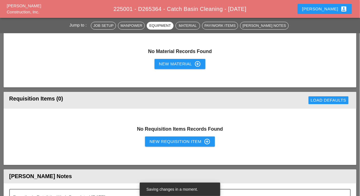
click at [155, 141] on div "New Requisition Item control_point" at bounding box center [180, 141] width 61 height 7
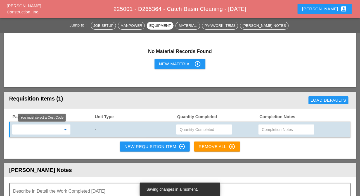
click at [47, 131] on input "text" at bounding box center [37, 129] width 47 height 9
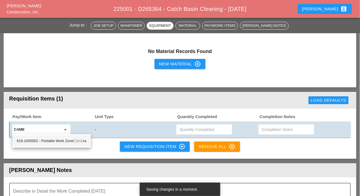
drag, startPoint x: 56, startPoint y: 138, endPoint x: 59, endPoint y: 139, distance: 2.9
click at [57, 139] on div "619.1005002 - Portable Work Zone Came ra" at bounding box center [52, 141] width 70 height 7
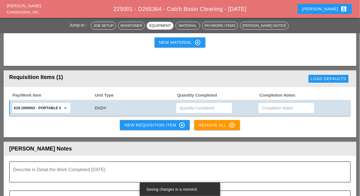
scroll to position [615, 0]
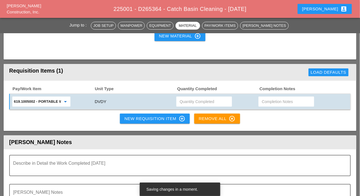
type input "619.1005002 - Portable Work Zone Camera"
click at [146, 119] on div "New Requisition Item control_point" at bounding box center [154, 118] width 61 height 7
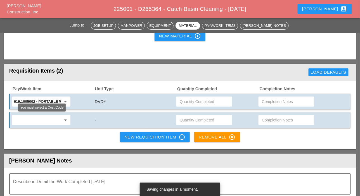
click at [36, 122] on input "text" at bounding box center [37, 120] width 47 height 9
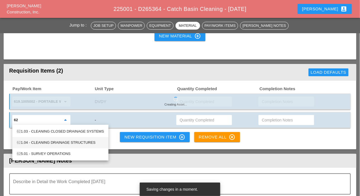
type input "62"
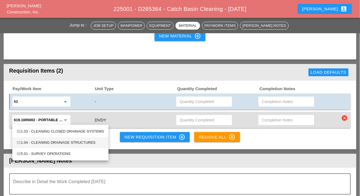
click at [40, 141] on div "62 1.04 - CLEANING DRAINAGE STRUCTURES" at bounding box center [60, 143] width 87 height 7
type input "621.04 - CLEANING DRAINAGE STRUCTURES"
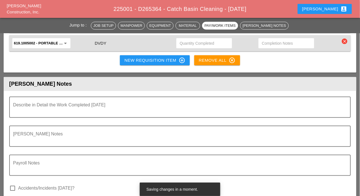
scroll to position [559, 0]
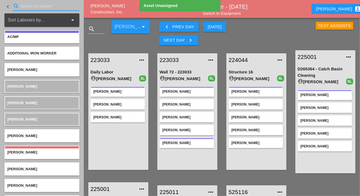
click at [25, 7] on input "Search for laborer" at bounding box center [46, 6] width 51 height 9
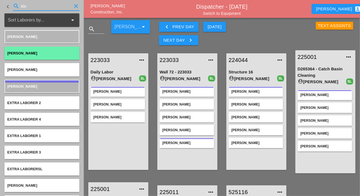
type input "ala"
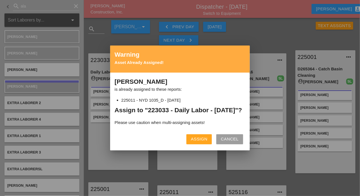
click at [193, 143] on div "Assign" at bounding box center [199, 139] width 16 height 6
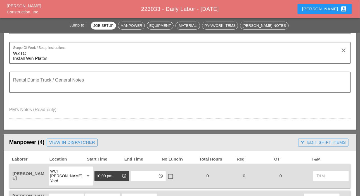
scroll to position [224, 0]
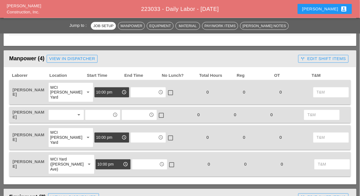
drag, startPoint x: 58, startPoint y: 113, endPoint x: 60, endPoint y: 117, distance: 5.0
click at [58, 114] on div at bounding box center [62, 115] width 24 height 9
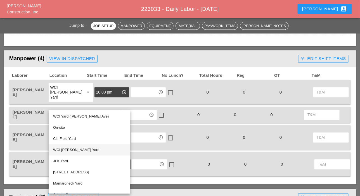
click at [66, 148] on div "WCI [PERSON_NAME] Yard" at bounding box center [89, 150] width 73 height 7
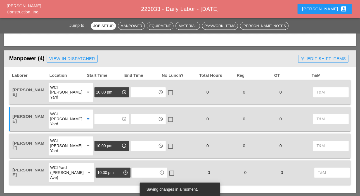
click at [96, 120] on input "text" at bounding box center [108, 119] width 24 height 9
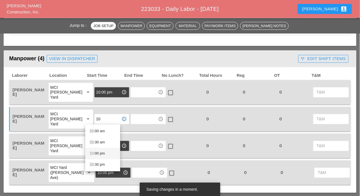
click at [97, 151] on div "10 :00 pm" at bounding box center [103, 153] width 26 height 7
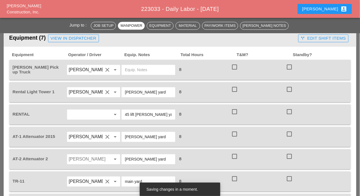
scroll to position [447, 0]
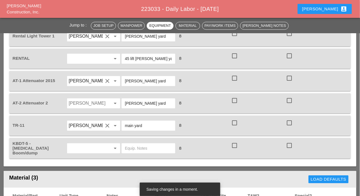
type input "10:00 pm"
click at [82, 103] on input "Octavio Grosso" at bounding box center [86, 103] width 34 height 9
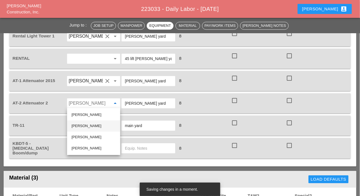
click at [80, 125] on div "[PERSON_NAME]" at bounding box center [94, 126] width 44 height 7
type input "[PERSON_NAME]"
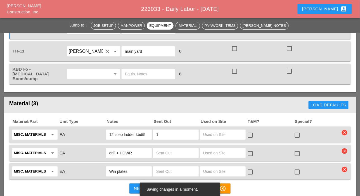
scroll to position [531, 0]
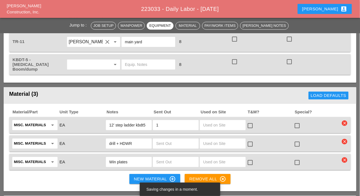
click at [83, 60] on input "text" at bounding box center [86, 64] width 34 height 9
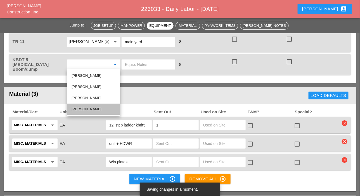
click at [77, 106] on div "[PERSON_NAME]" at bounding box center [94, 109] width 44 height 7
type input "[PERSON_NAME]"
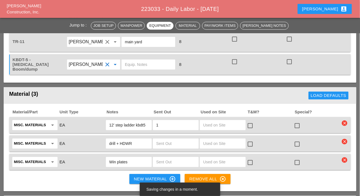
click at [131, 60] on input "text" at bounding box center [148, 64] width 47 height 9
drag, startPoint x: 145, startPoint y: 40, endPoint x: 124, endPoint y: 42, distance: 20.2
click at [125, 41] on input "main yard" at bounding box center [148, 41] width 47 height 9
drag, startPoint x: 131, startPoint y: 42, endPoint x: 125, endPoint y: 42, distance: 6.2
click at [125, 42] on input "C" at bounding box center [148, 41] width 47 height 9
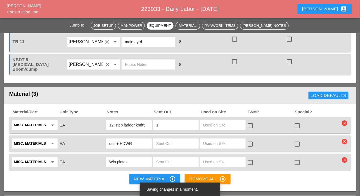
click at [138, 65] on input "text" at bounding box center [148, 64] width 47 height 9
click at [154, 41] on input "main ayrd" at bounding box center [148, 41] width 47 height 9
type input "main tard"
click at [146, 66] on input "text" at bounding box center [148, 64] width 47 height 9
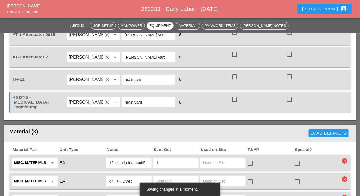
scroll to position [503, 0]
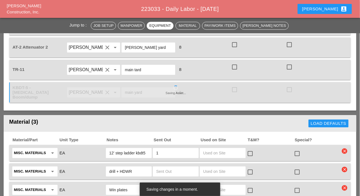
type input "main yard"
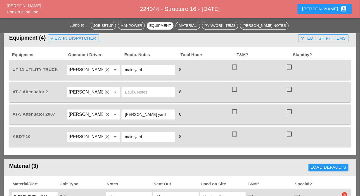
scroll to position [447, 0]
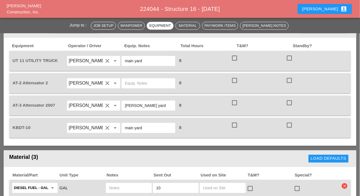
drag, startPoint x: 152, startPoint y: 104, endPoint x: 124, endPoint y: 101, distance: 28.2
click at [124, 101] on div "[PERSON_NAME] yard" at bounding box center [149, 106] width 54 height 10
click at [135, 84] on input "text" at bounding box center [148, 83] width 47 height 9
paste input "[PERSON_NAME] yard"
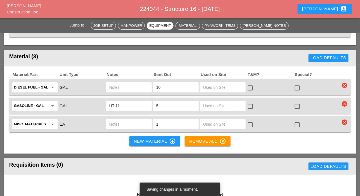
scroll to position [559, 0]
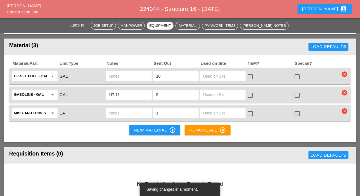
type input "[PERSON_NAME] yard"
click at [119, 112] on input "text" at bounding box center [128, 113] width 39 height 9
type input "Bending machine from ut10 in ut11"
click at [138, 127] on div "New Material control_point" at bounding box center [155, 130] width 42 height 7
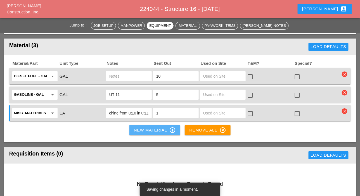
scroll to position [0, 0]
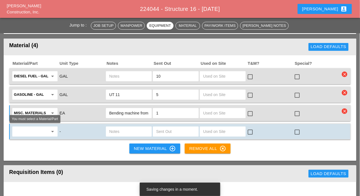
click at [45, 132] on input "text" at bounding box center [31, 131] width 34 height 9
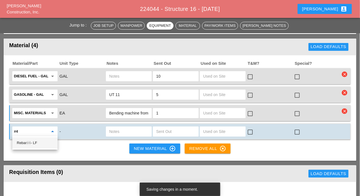
click at [37, 141] on div "Rebar #4 - LF" at bounding box center [35, 143] width 36 height 7
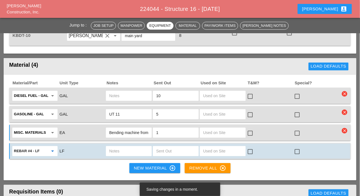
scroll to position [559, 0]
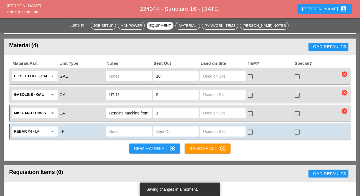
type input "Rebar #4 - LF"
click at [159, 132] on input "text" at bounding box center [175, 131] width 39 height 9
type input "25"
click at [139, 129] on input "text" at bounding box center [128, 131] width 39 height 9
type input "20lf long"
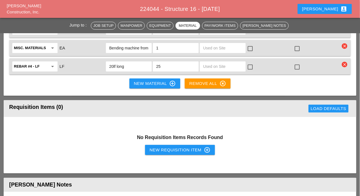
scroll to position [643, 0]
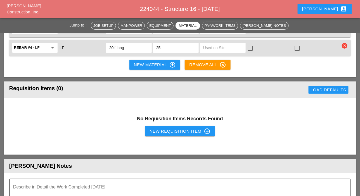
click at [161, 131] on div "New Requisition Item control_point" at bounding box center [180, 131] width 61 height 7
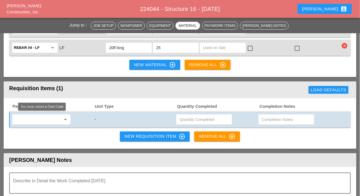
click at [44, 119] on input "text" at bounding box center [37, 119] width 47 height 9
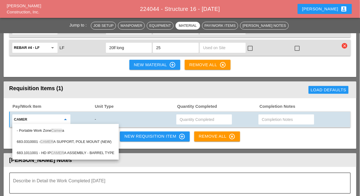
click at [56, 130] on span "Camer" at bounding box center [56, 131] width 11 height 4
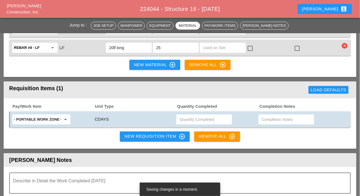
type input "- Portable Work Zone Camera"
click at [195, 120] on input "text" at bounding box center [204, 119] width 49 height 9
type input "4"
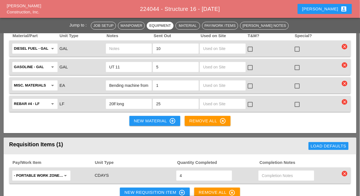
scroll to position [587, 0]
